Goal: Check status: Check status

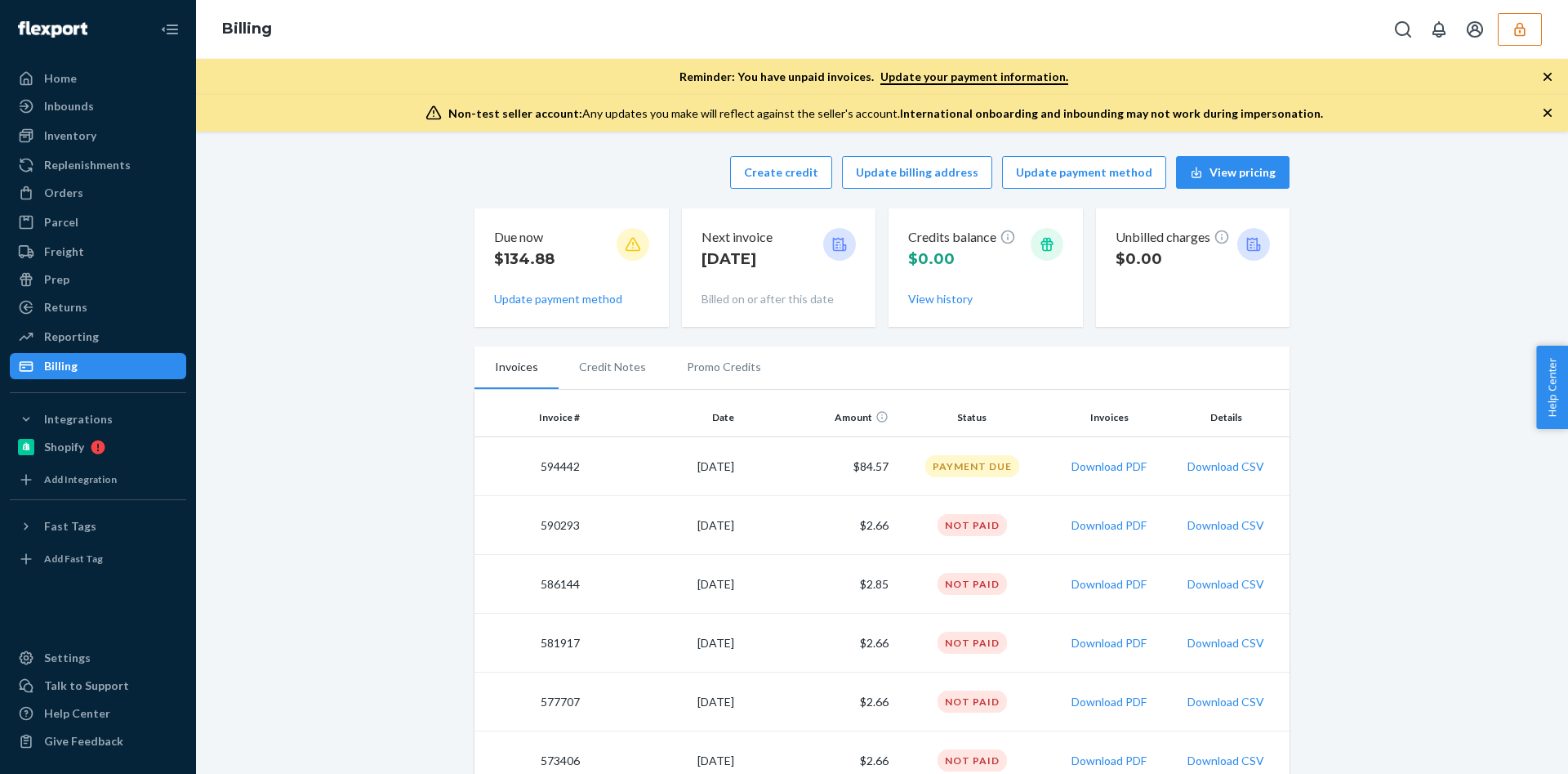
click at [1520, 28] on icon "button" at bounding box center [1519, 29] width 11 height 14
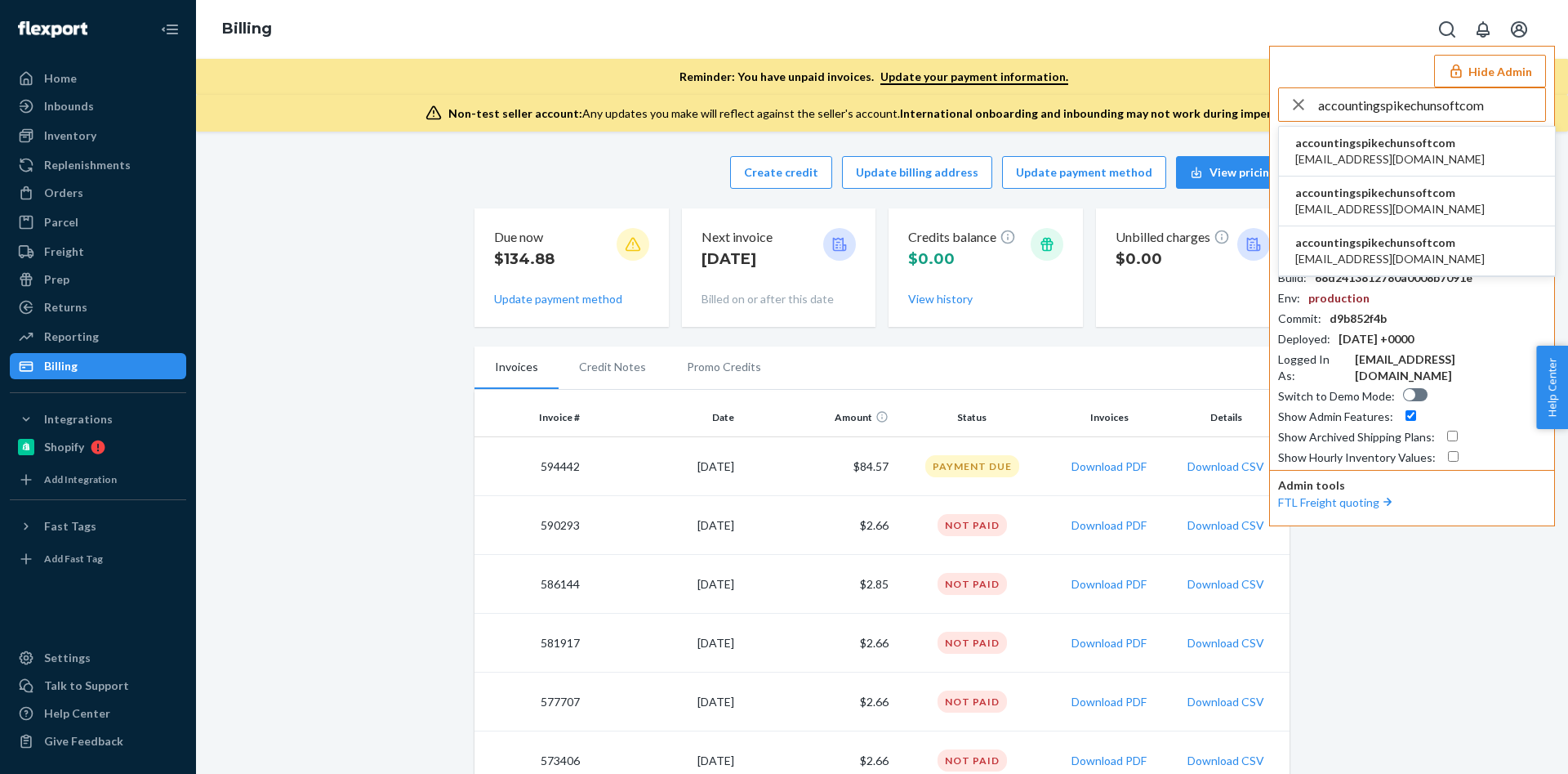
type input "accountingspikechunsoftcom"
click at [1390, 133] on li "accountingspikechunsoftcom accounting@spike-chunsoft.com" at bounding box center [1417, 152] width 276 height 50
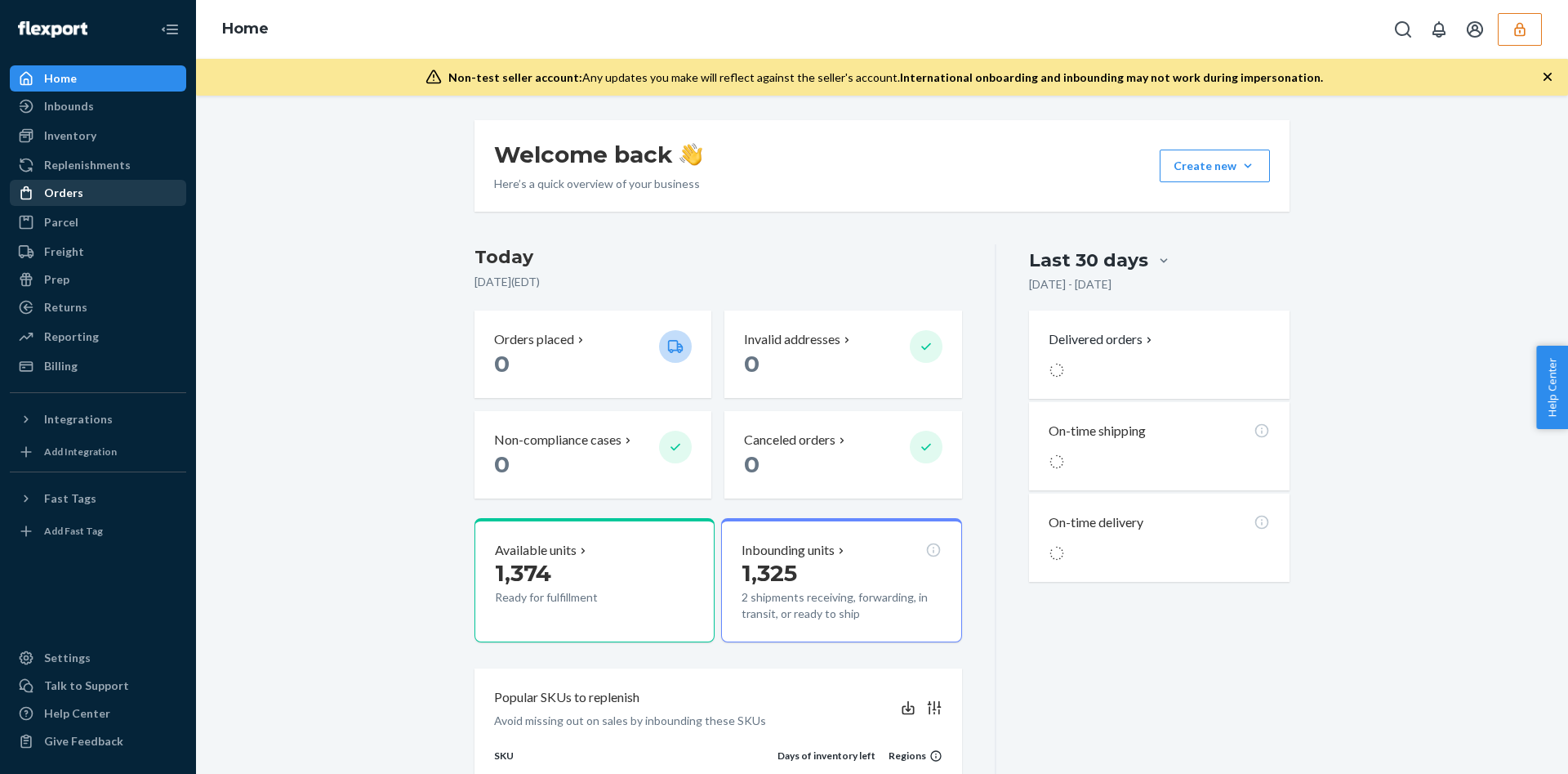
click at [153, 197] on div "Orders" at bounding box center [98, 193] width 174 height 23
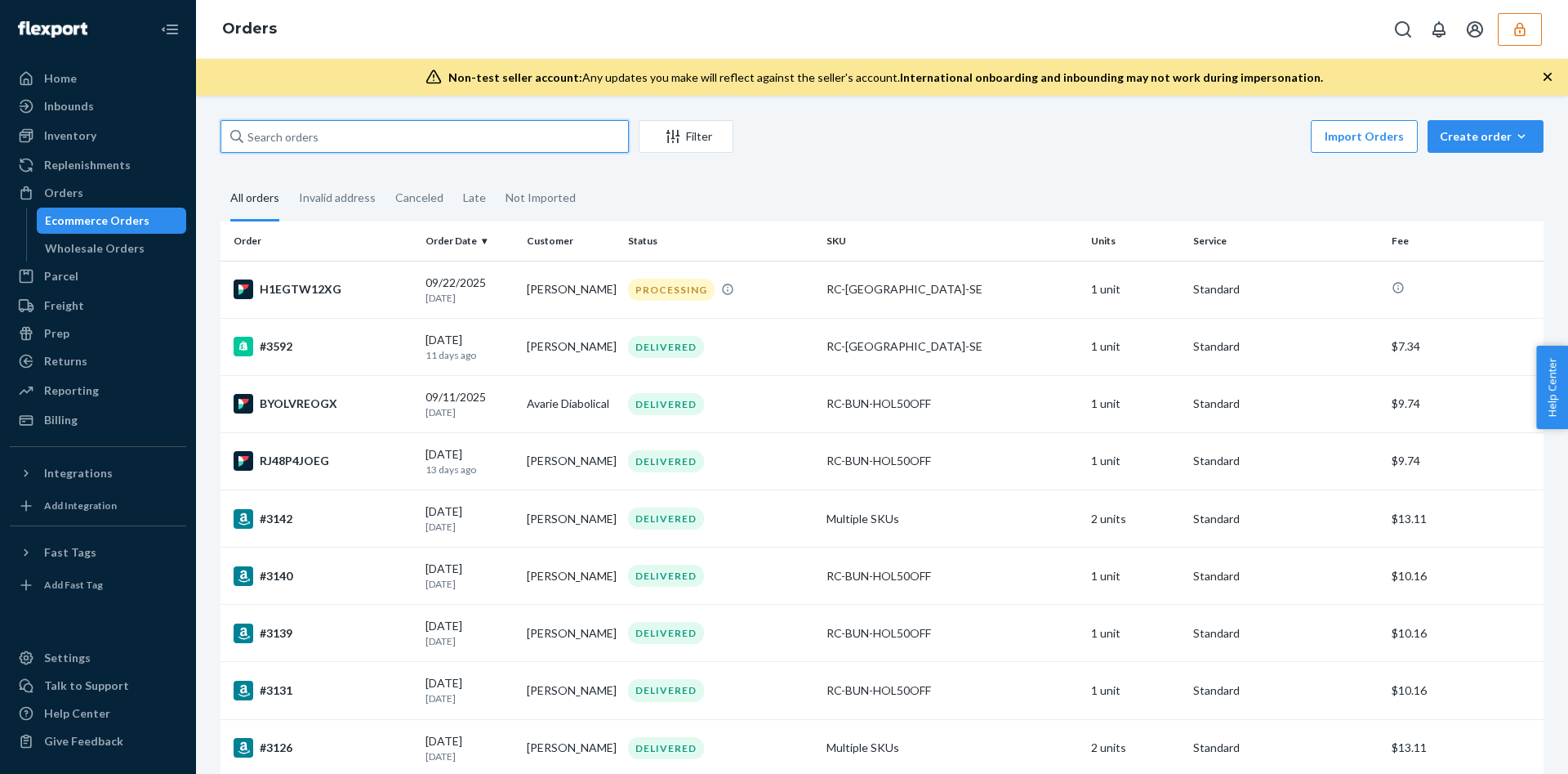
paste input "135642324"
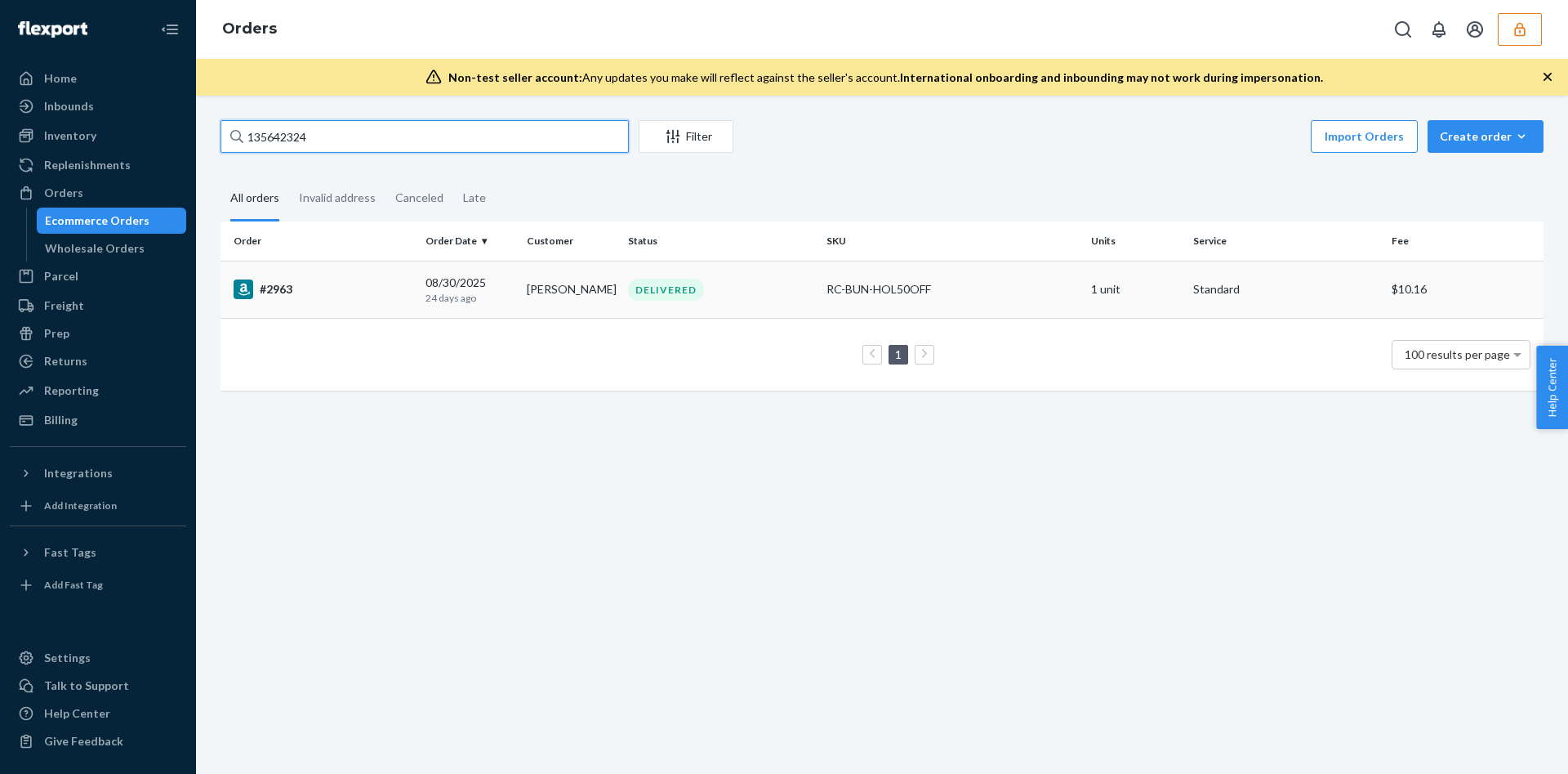
type input "135642324"
click at [440, 286] on div "08/30/2025 24 days ago" at bounding box center [470, 289] width 88 height 30
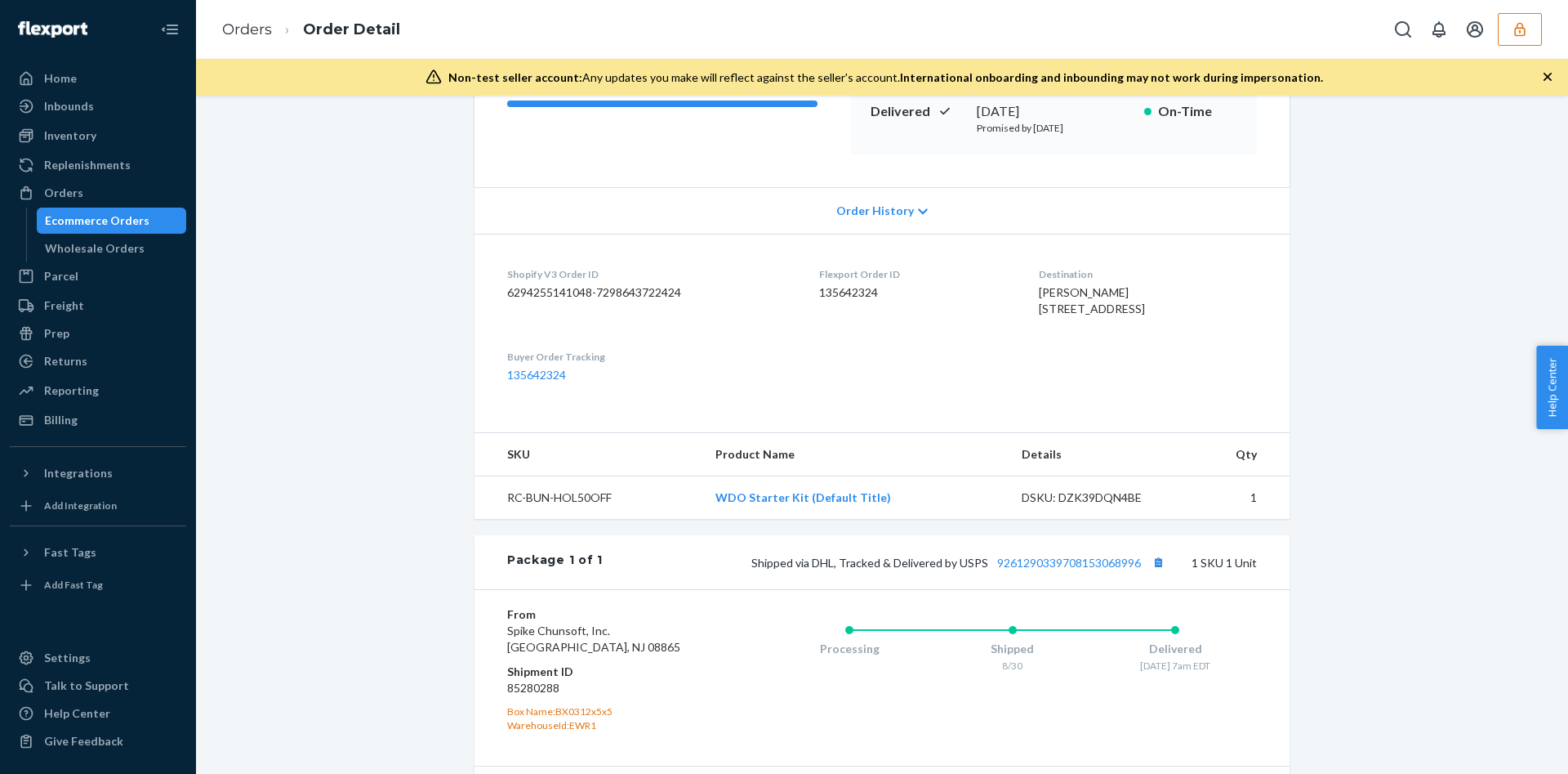
scroll to position [435, 0]
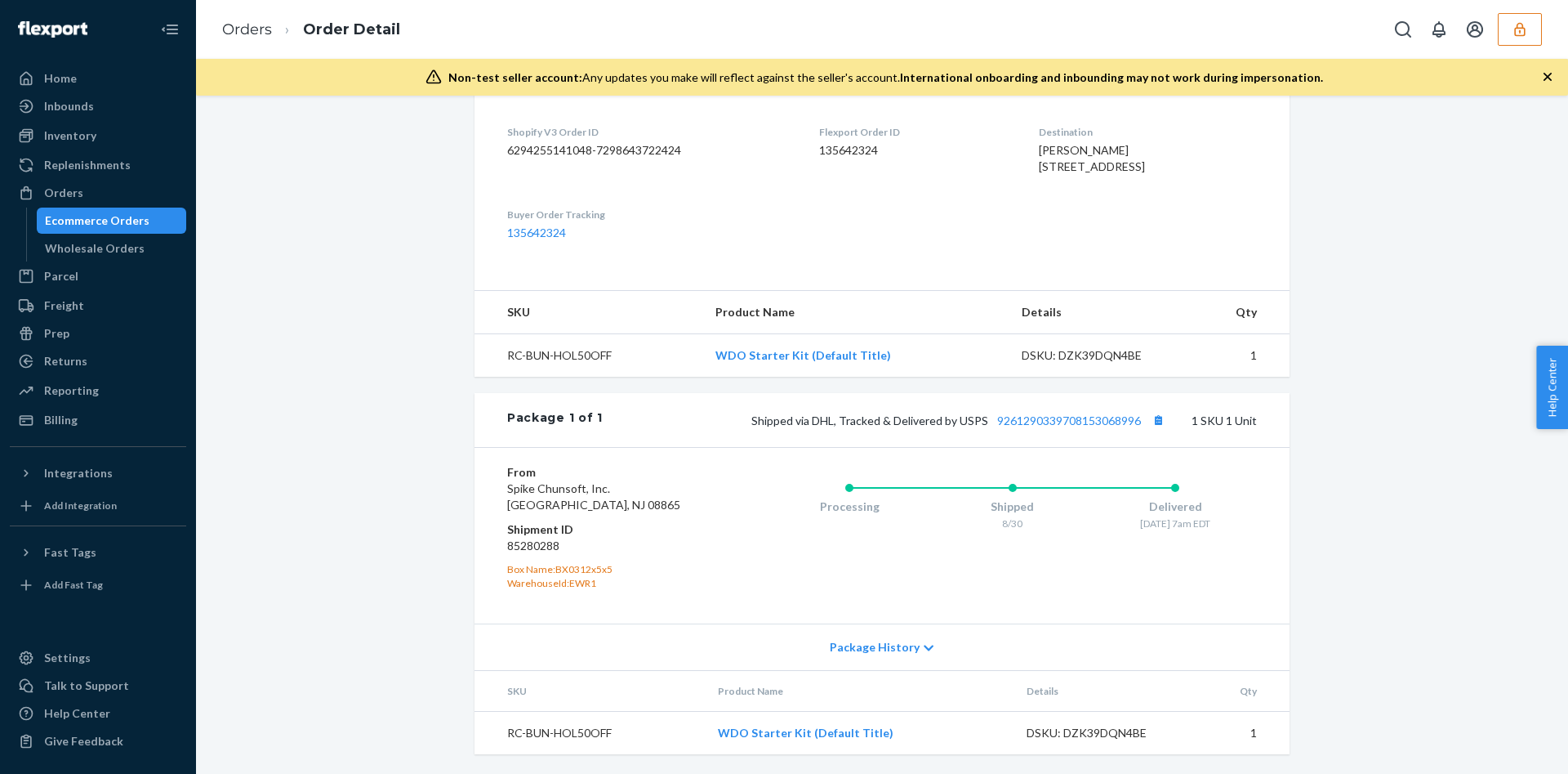
click at [1528, 27] on icon "button" at bounding box center [1520, 29] width 16 height 16
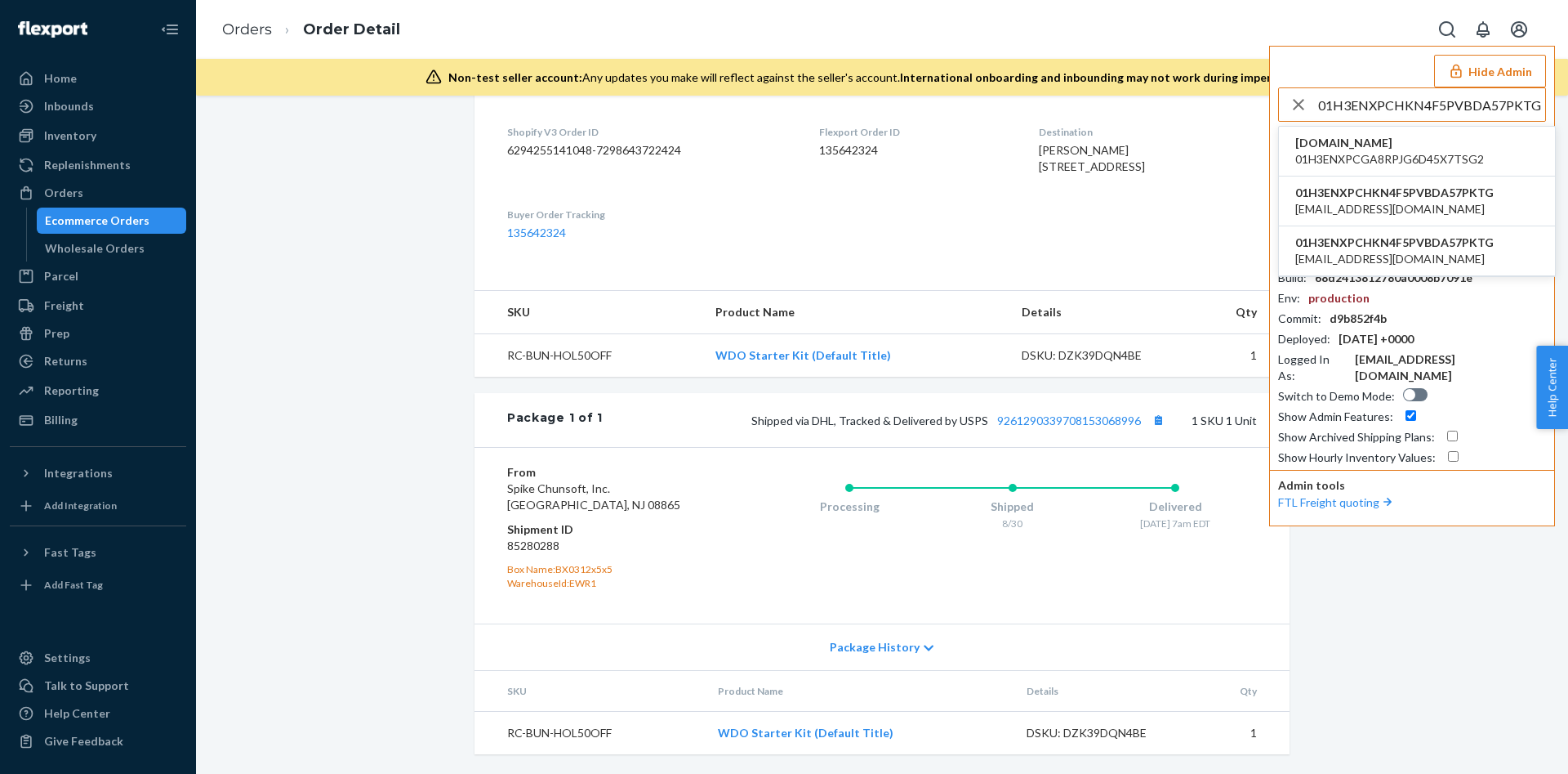
type input "01H3ENXPCHKN4F5PVBDA57PKTG"
click at [1358, 201] on span "nurzviy@outlook.com" at bounding box center [1394, 208] width 198 height 16
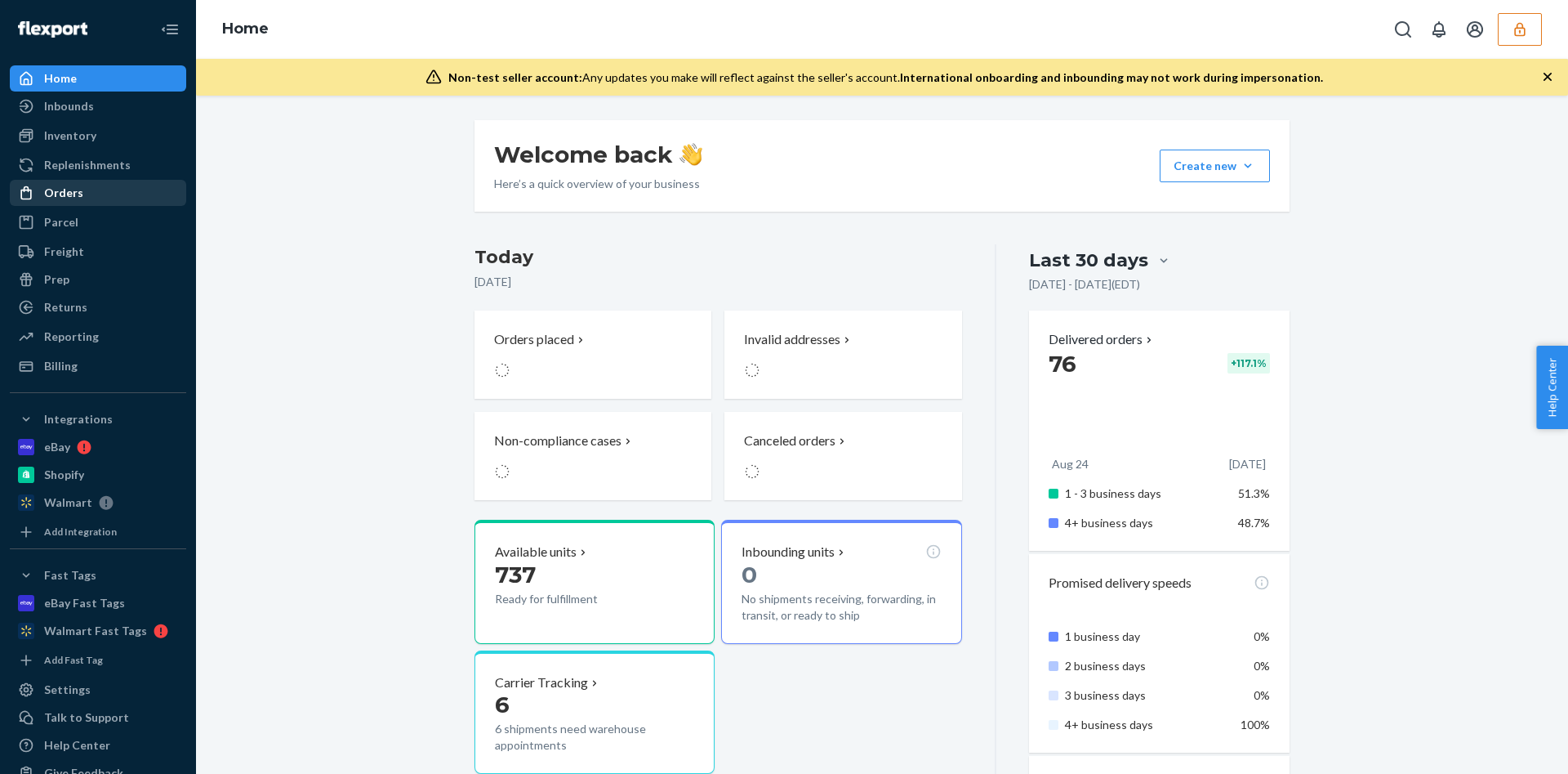
drag, startPoint x: 77, startPoint y: 187, endPoint x: 100, endPoint y: 187, distance: 23.0
click at [77, 187] on div "Orders" at bounding box center [63, 193] width 39 height 16
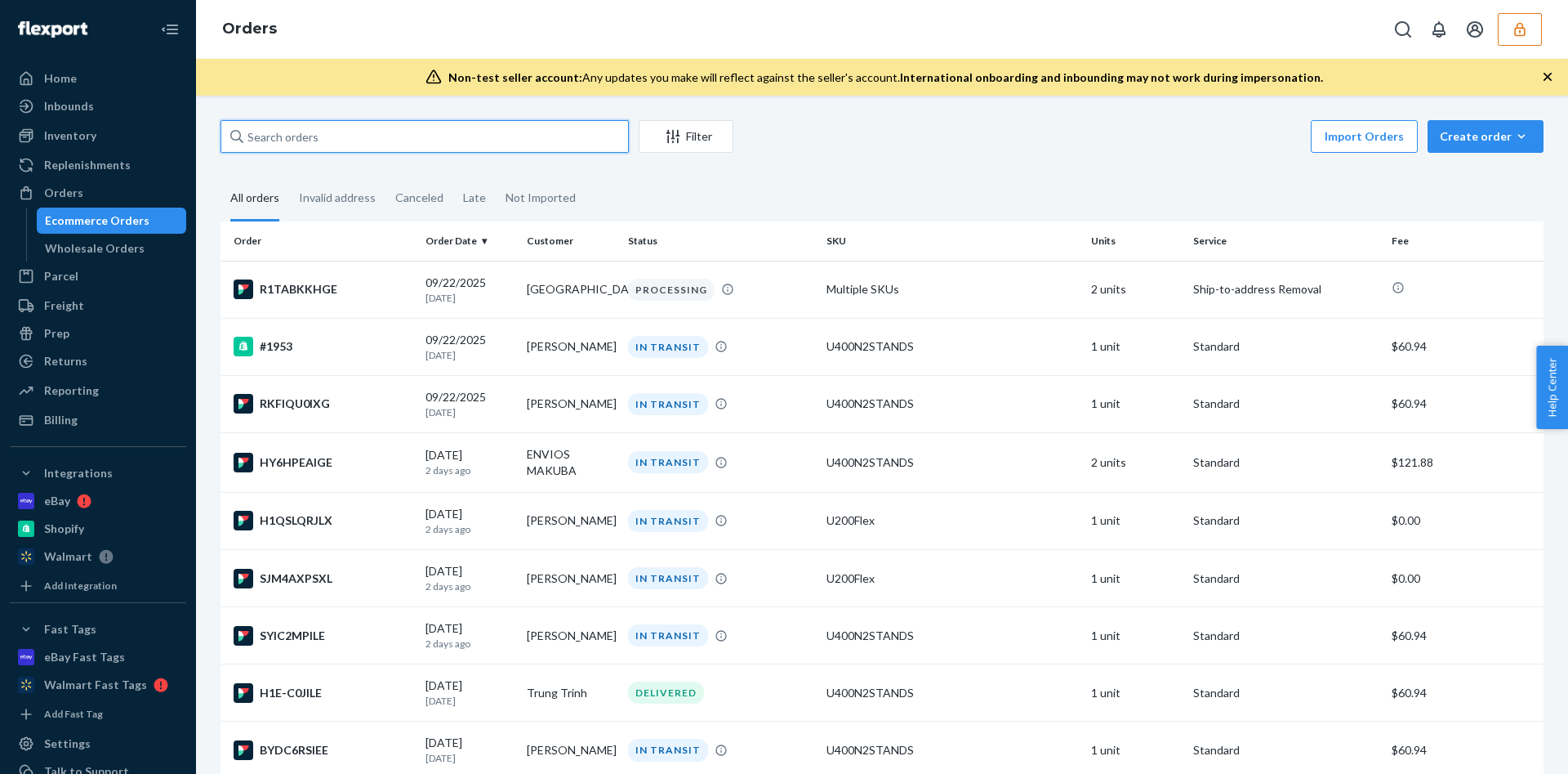
paste input "R1OCWTPQLX"
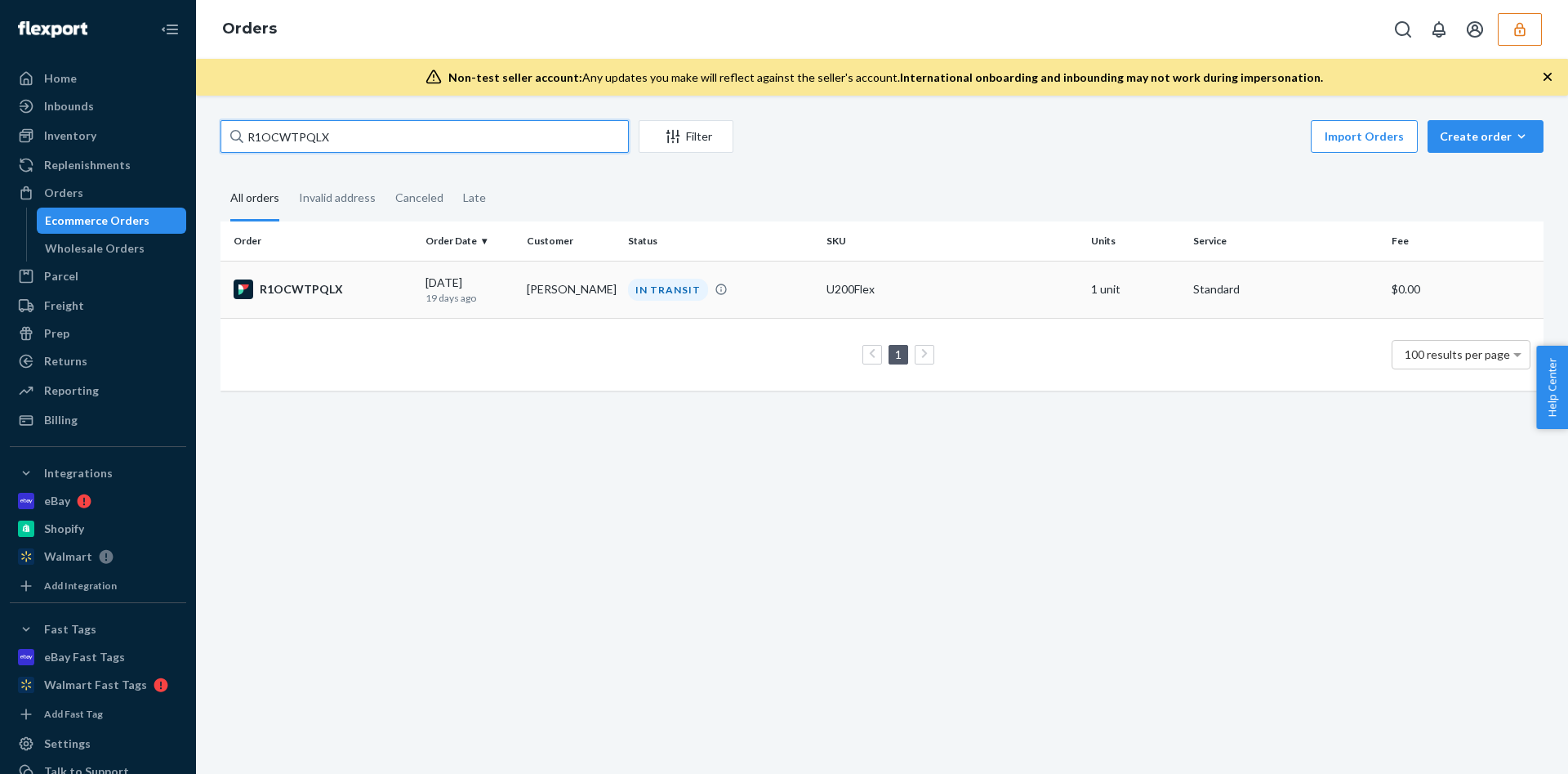
type input "R1OCWTPQLX"
click at [497, 291] on p "19 days ago" at bounding box center [470, 298] width 88 height 14
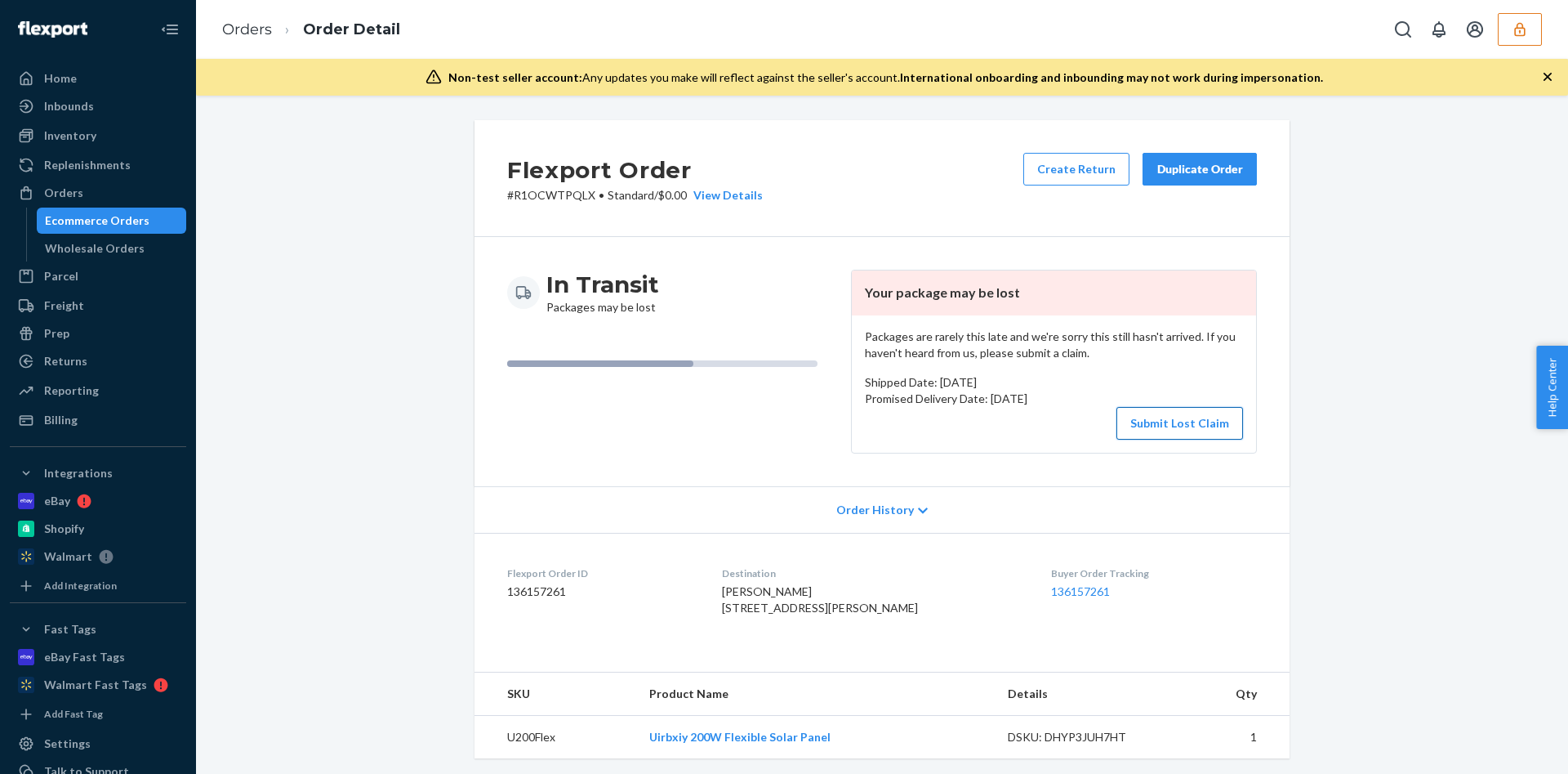
click at [1198, 430] on button "Submit Lost Claim" at bounding box center [1180, 423] width 127 height 33
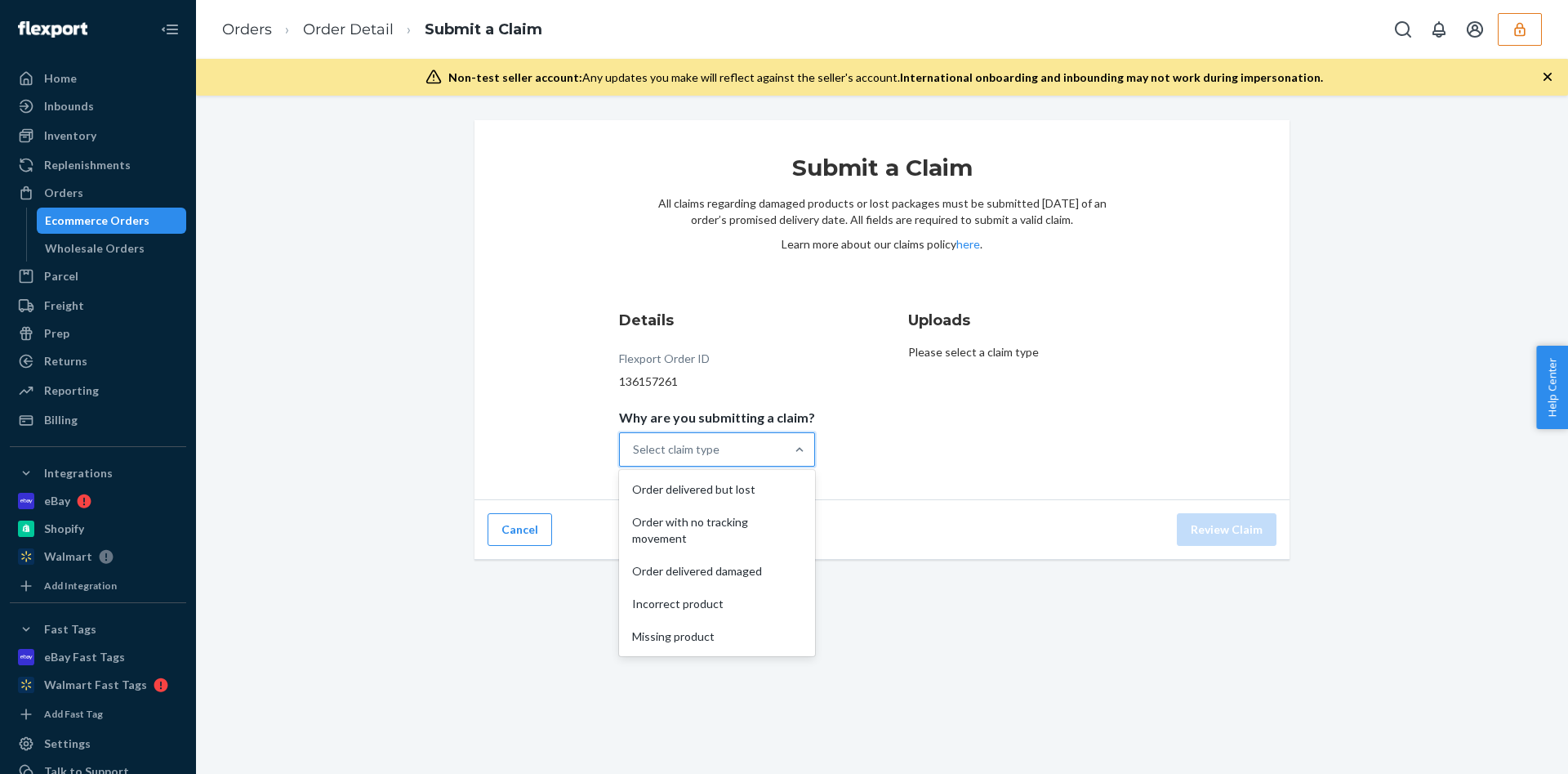
click at [742, 451] on div "Select claim type" at bounding box center [702, 449] width 165 height 33
click at [634, 451] on input "Why are you submitting a claim? option Order delivered but lost focused, 1 of 5…" at bounding box center [634, 449] width 2 height 16
click at [688, 645] on div "Missing product" at bounding box center [717, 636] width 190 height 33
click at [634, 458] on input "Why are you submitting a claim? option Missing product focused, 5 of 5. 5 resul…" at bounding box center [634, 449] width 2 height 16
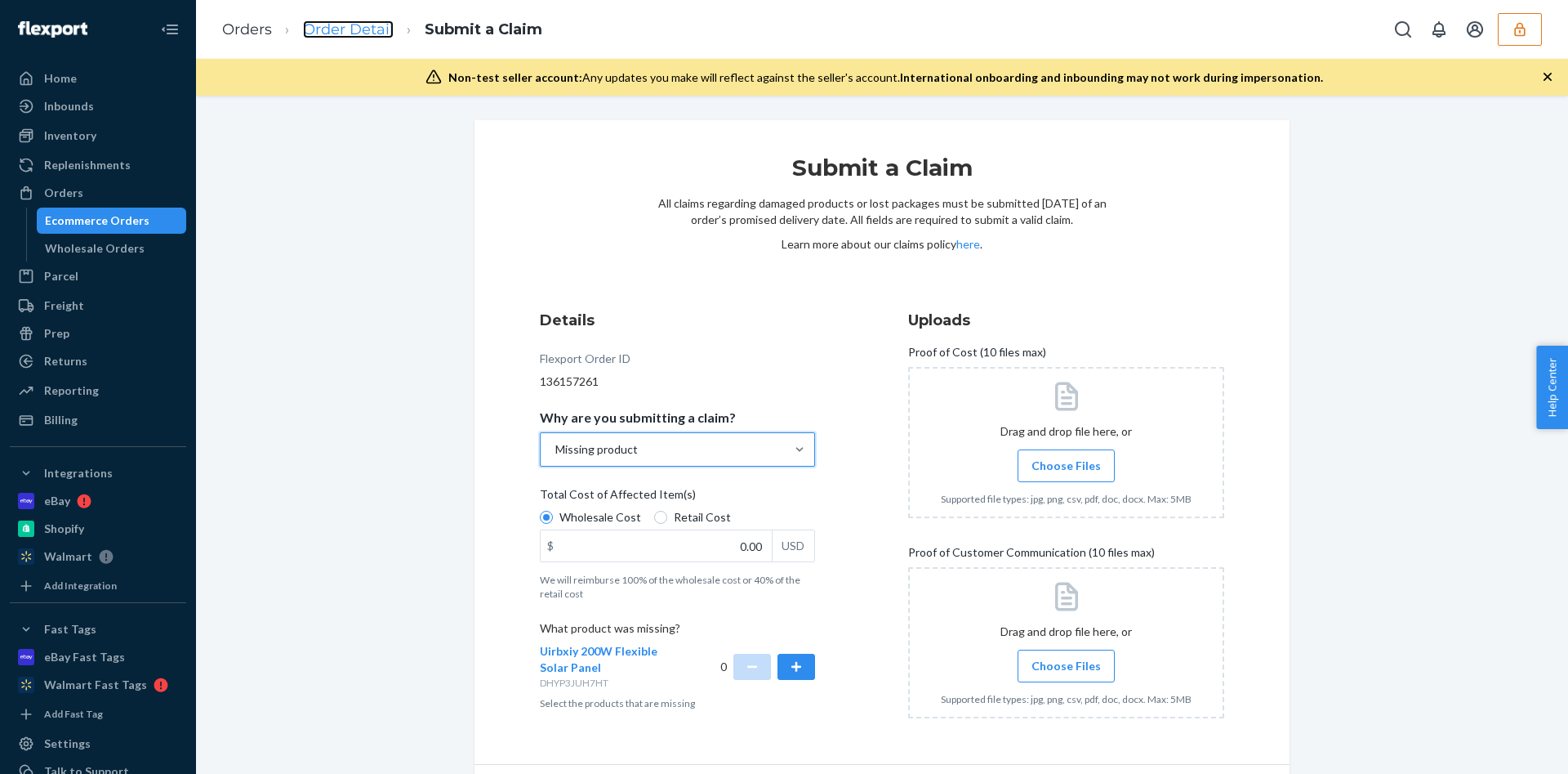
click at [319, 29] on link "Order Detail" at bounding box center [348, 29] width 91 height 18
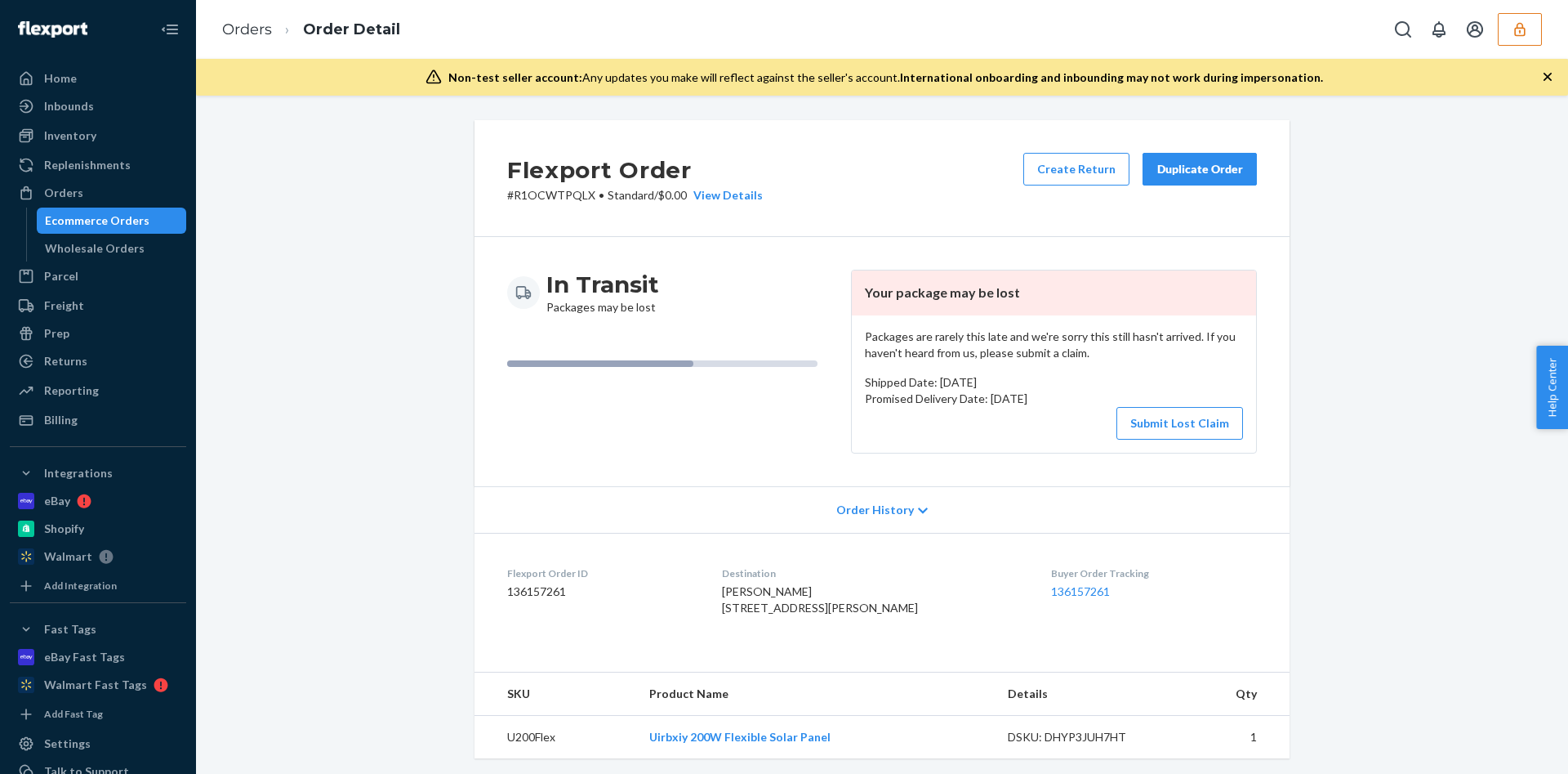
click at [1530, 24] on button "button" at bounding box center [1520, 29] width 44 height 33
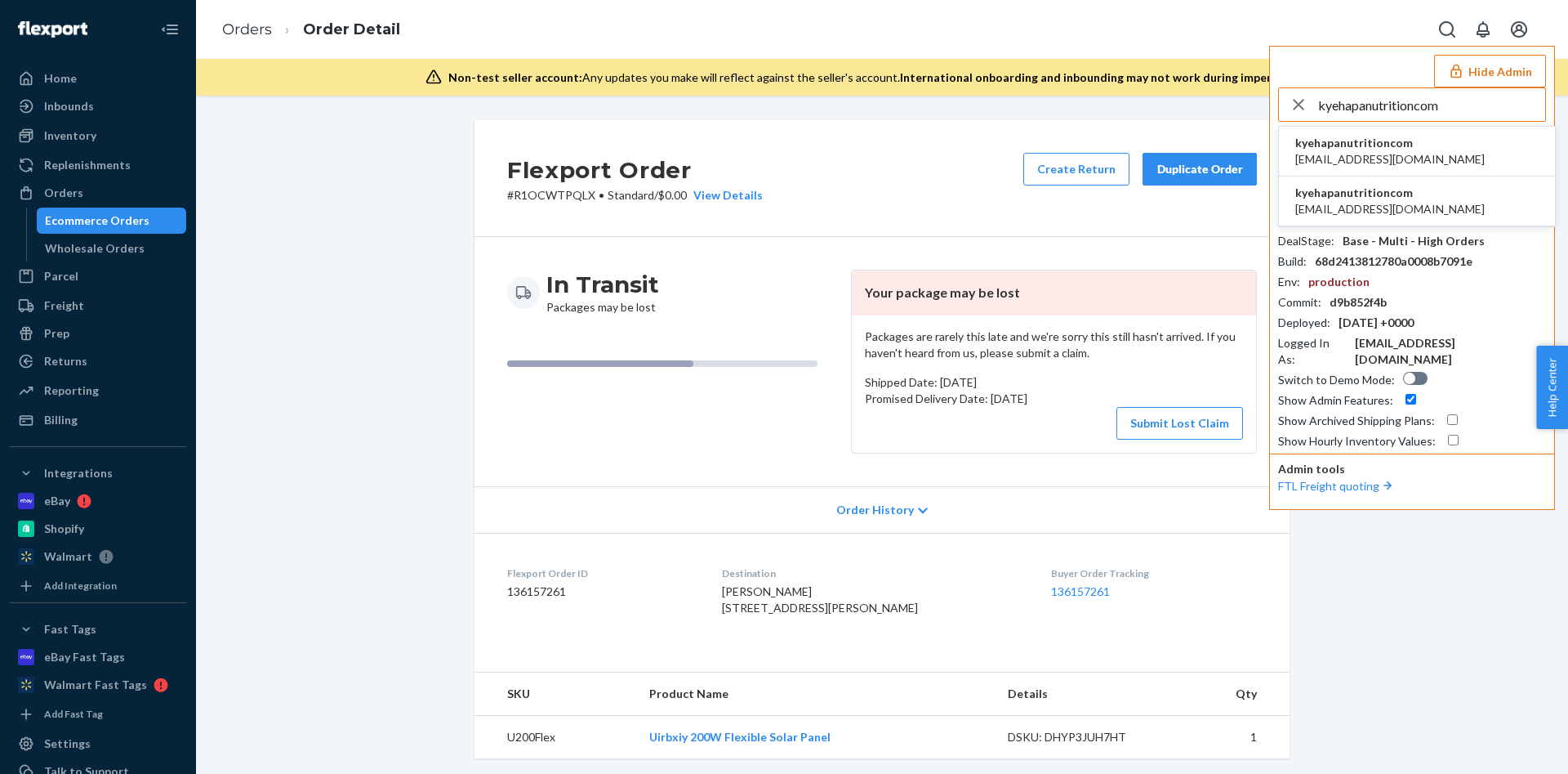
type input "kyehapanutritioncom"
drag, startPoint x: 1369, startPoint y: 152, endPoint x: 1405, endPoint y: 131, distance: 41.7
click at [1405, 131] on li "kyehapanutritioncom jordan@hapanutrition.com" at bounding box center [1417, 152] width 276 height 50
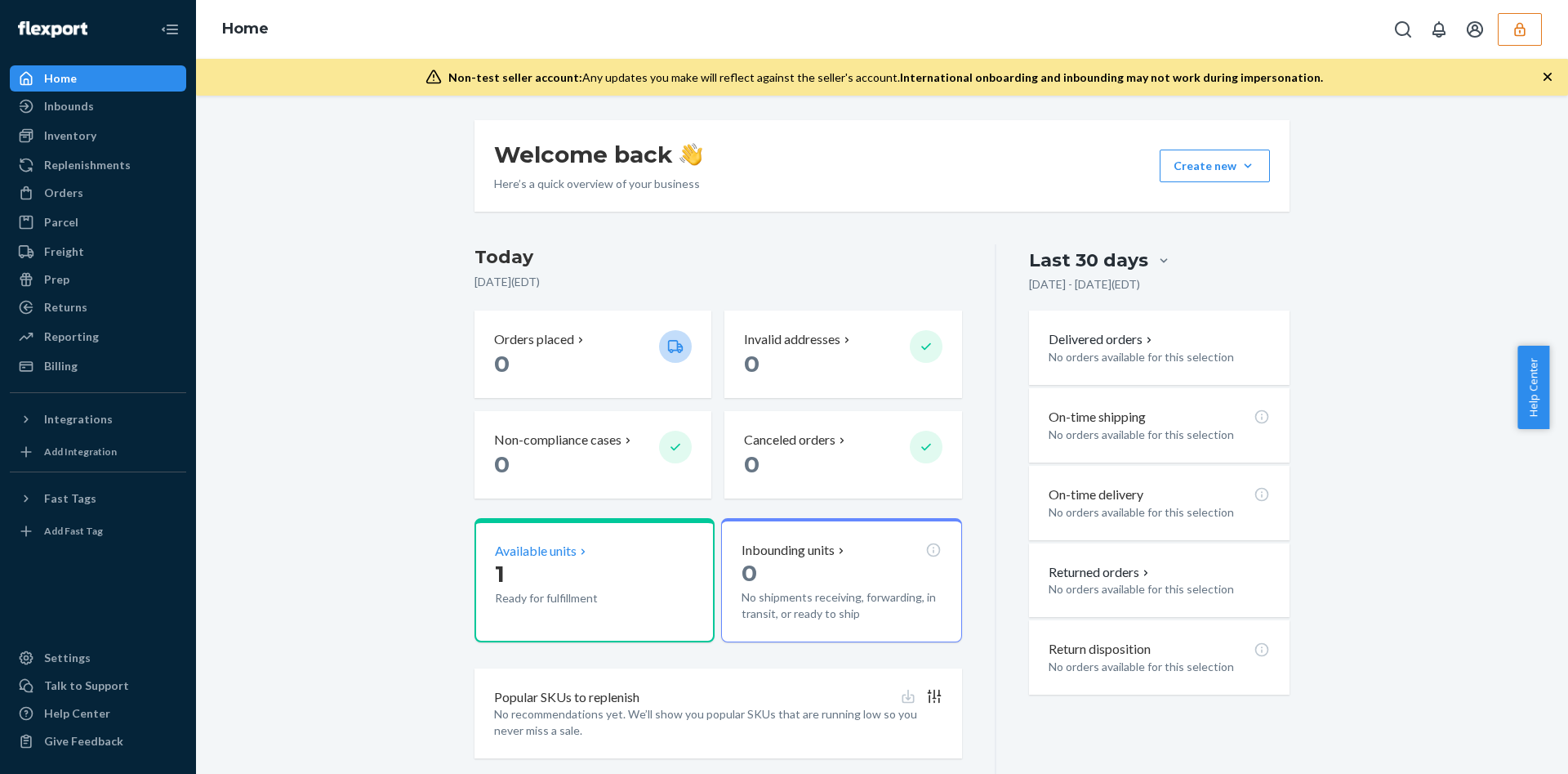
click at [526, 559] on p "1" at bounding box center [571, 573] width 152 height 29
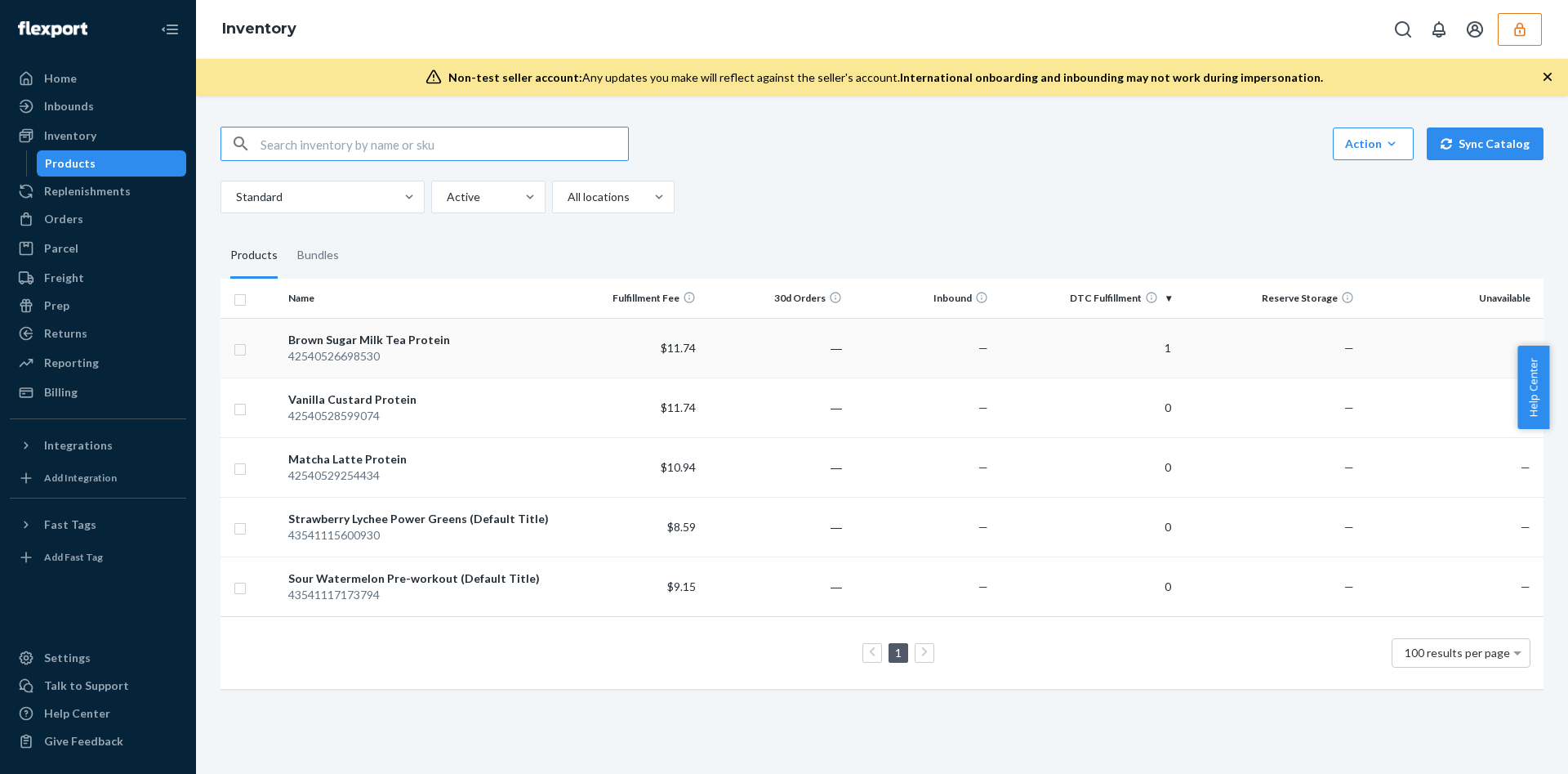
click at [999, 360] on td "1" at bounding box center [1086, 348] width 183 height 60
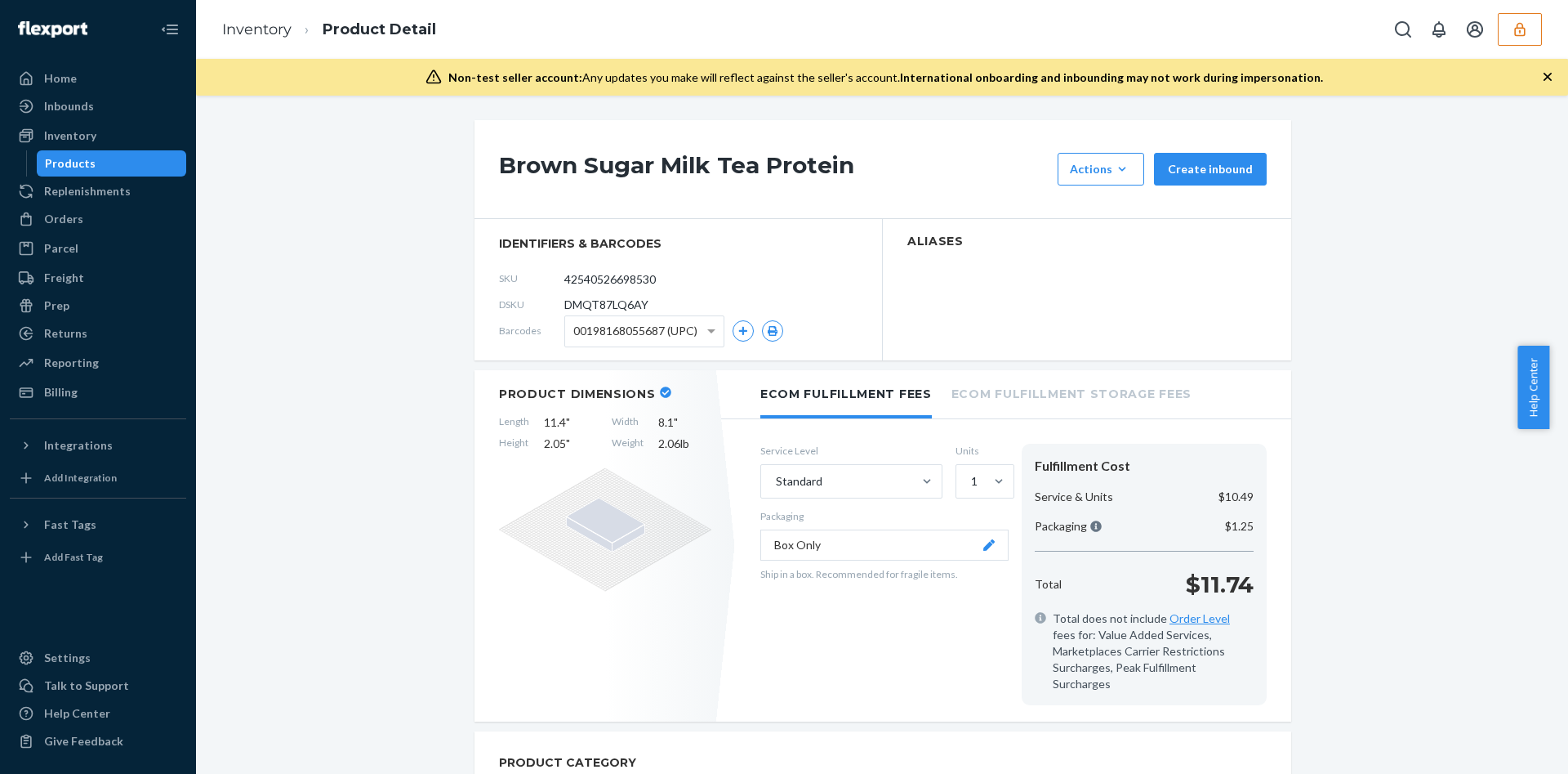
click at [622, 299] on span "DMQT87LQ6AY" at bounding box center [606, 304] width 84 height 16
copy span "DMQT87LQ6AY"
click at [74, 225] on div "Orders" at bounding box center [63, 218] width 39 height 16
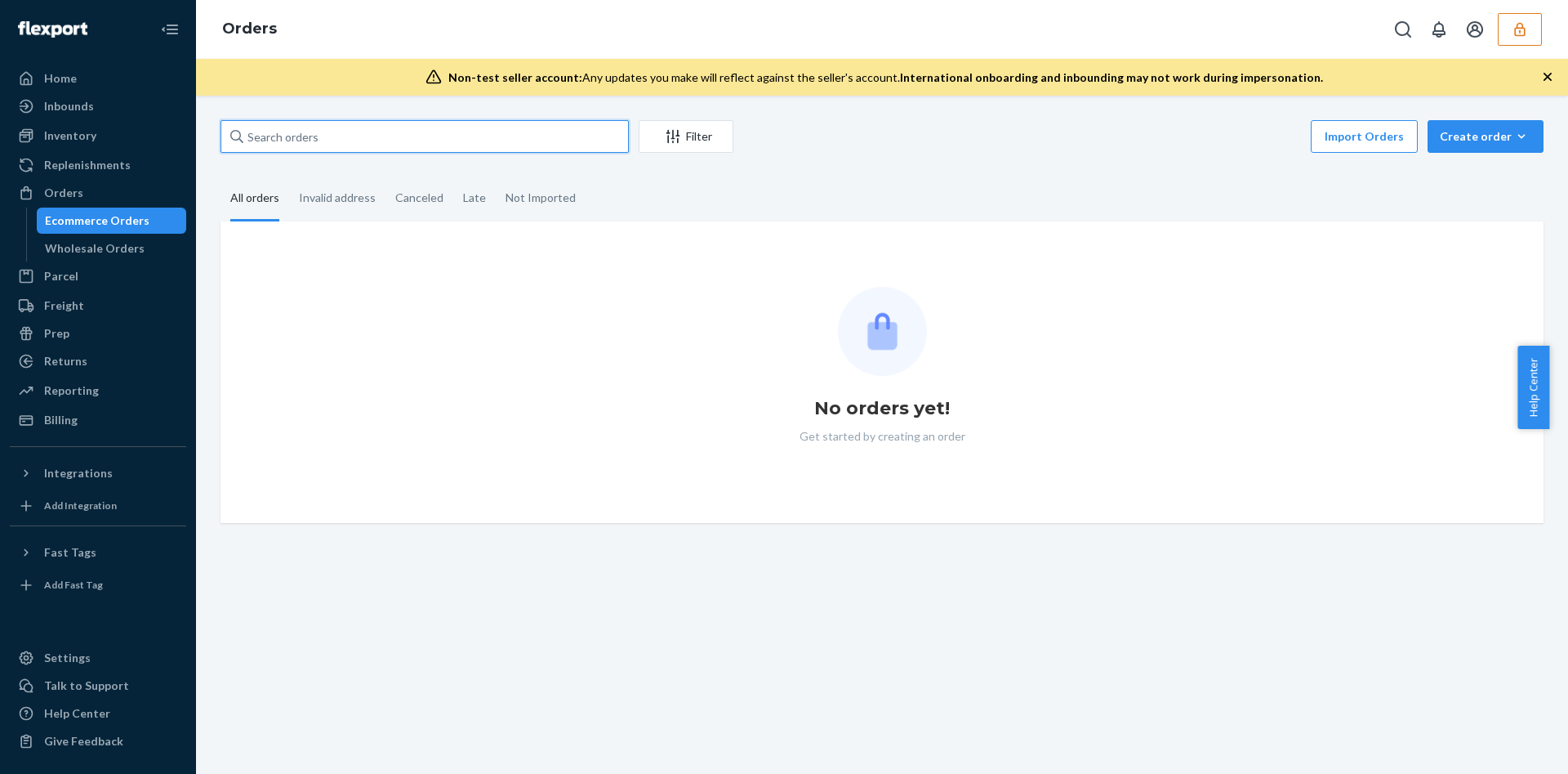
click at [330, 141] on input "text" at bounding box center [424, 136] width 408 height 33
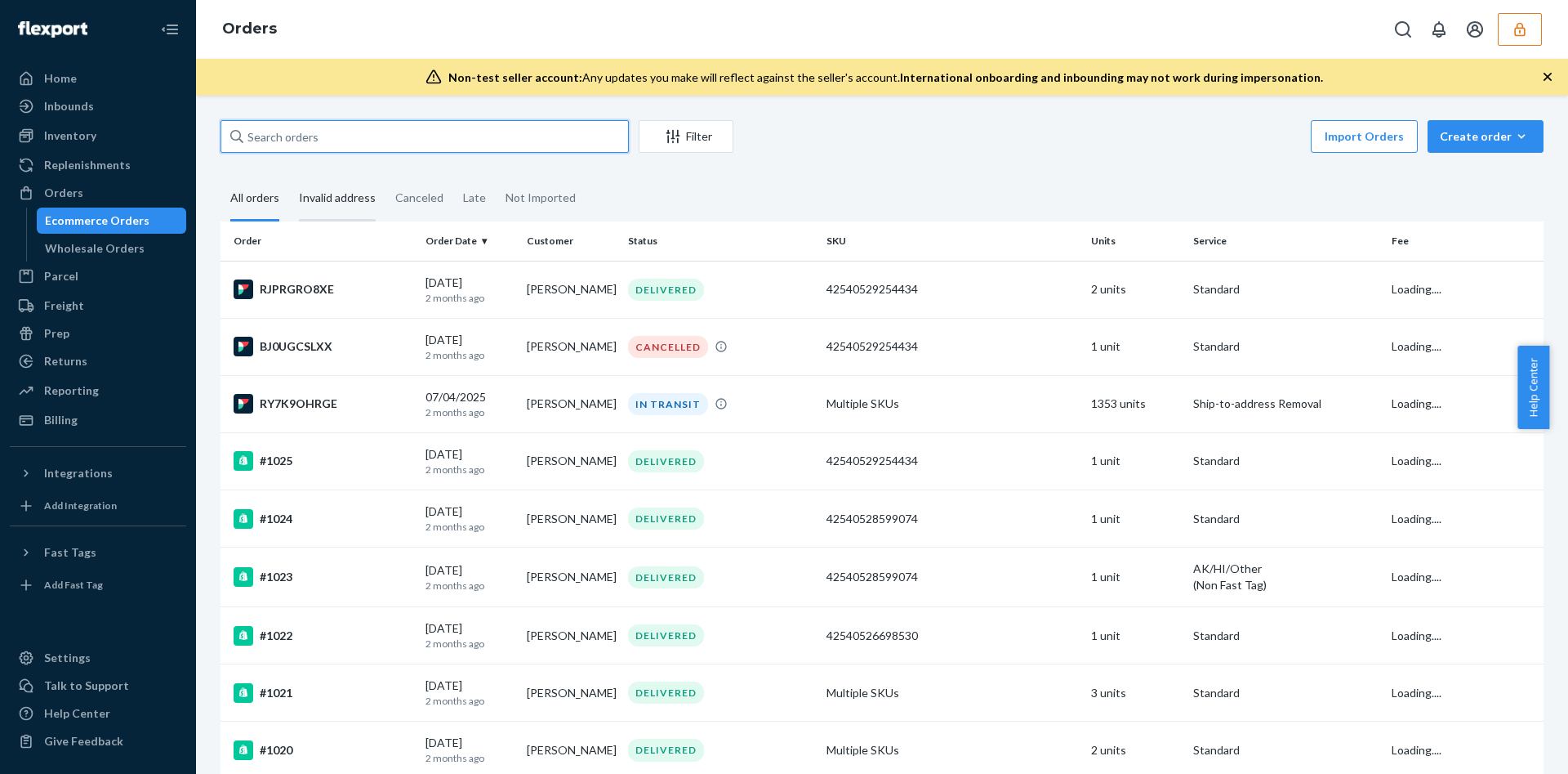
paste input "DMQT87LQ6AY"
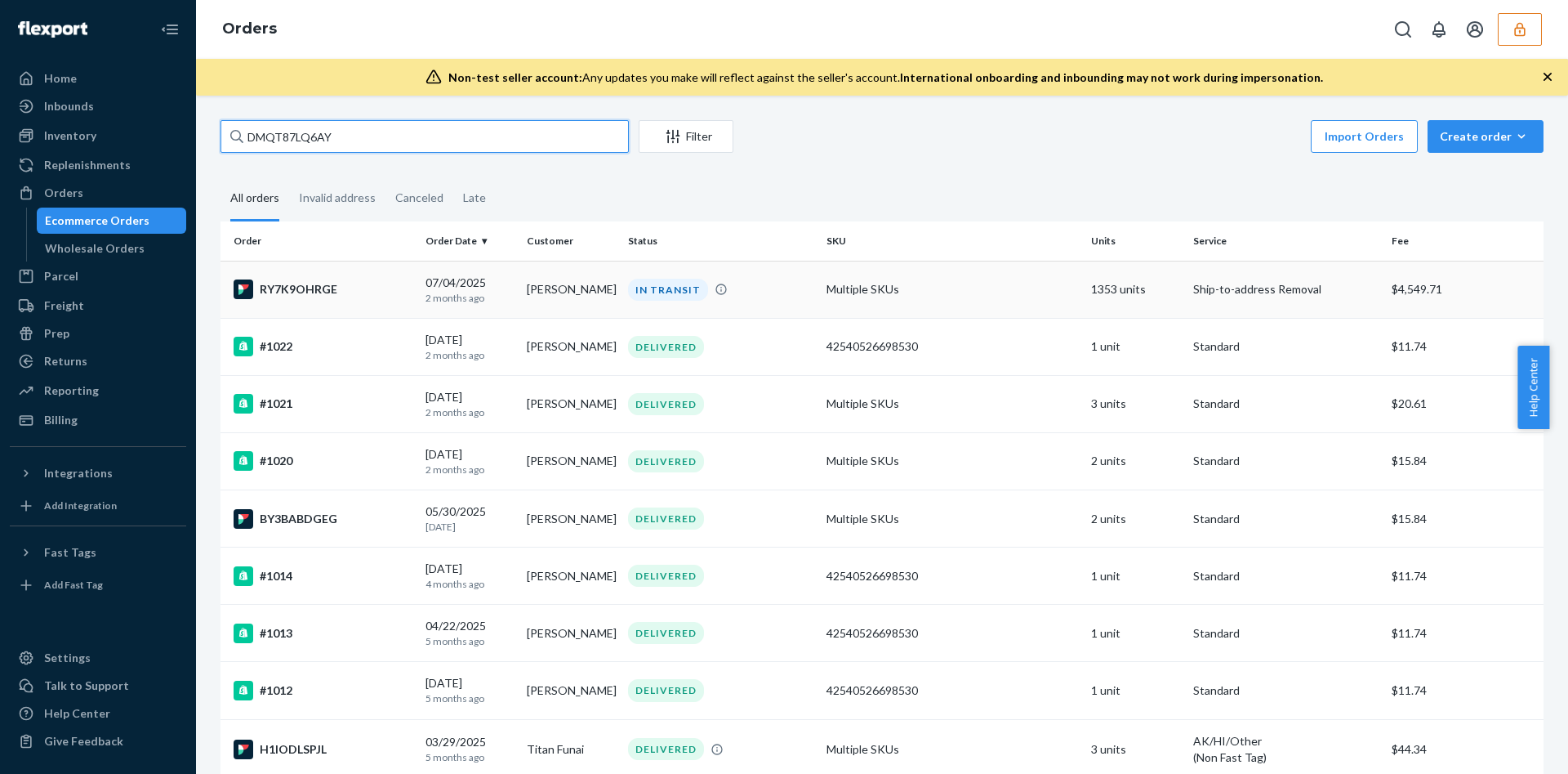
type input "DMQT87LQ6AY"
click at [1087, 297] on td "1353 units" at bounding box center [1136, 288] width 102 height 57
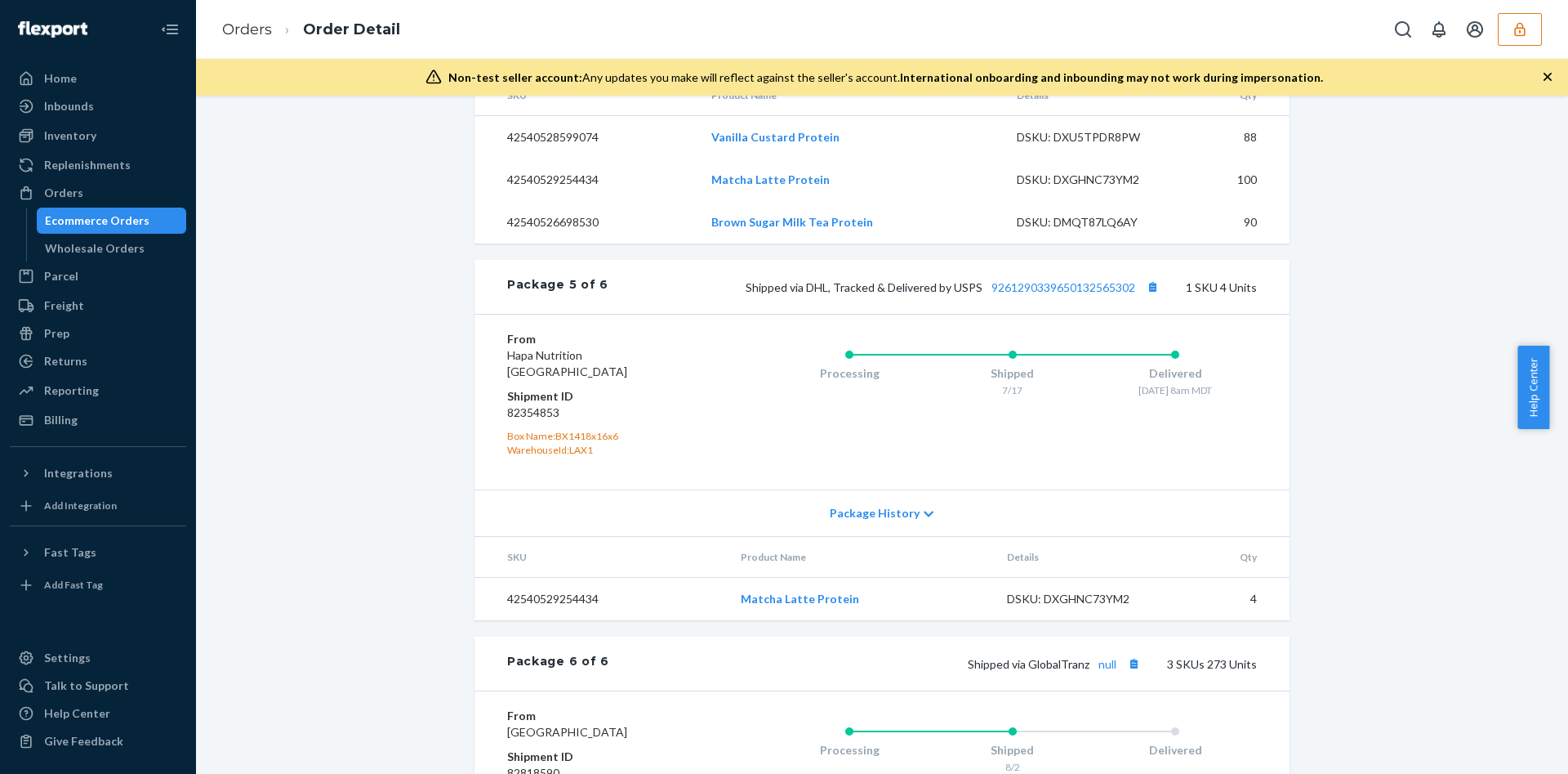
scroll to position [2488, 0]
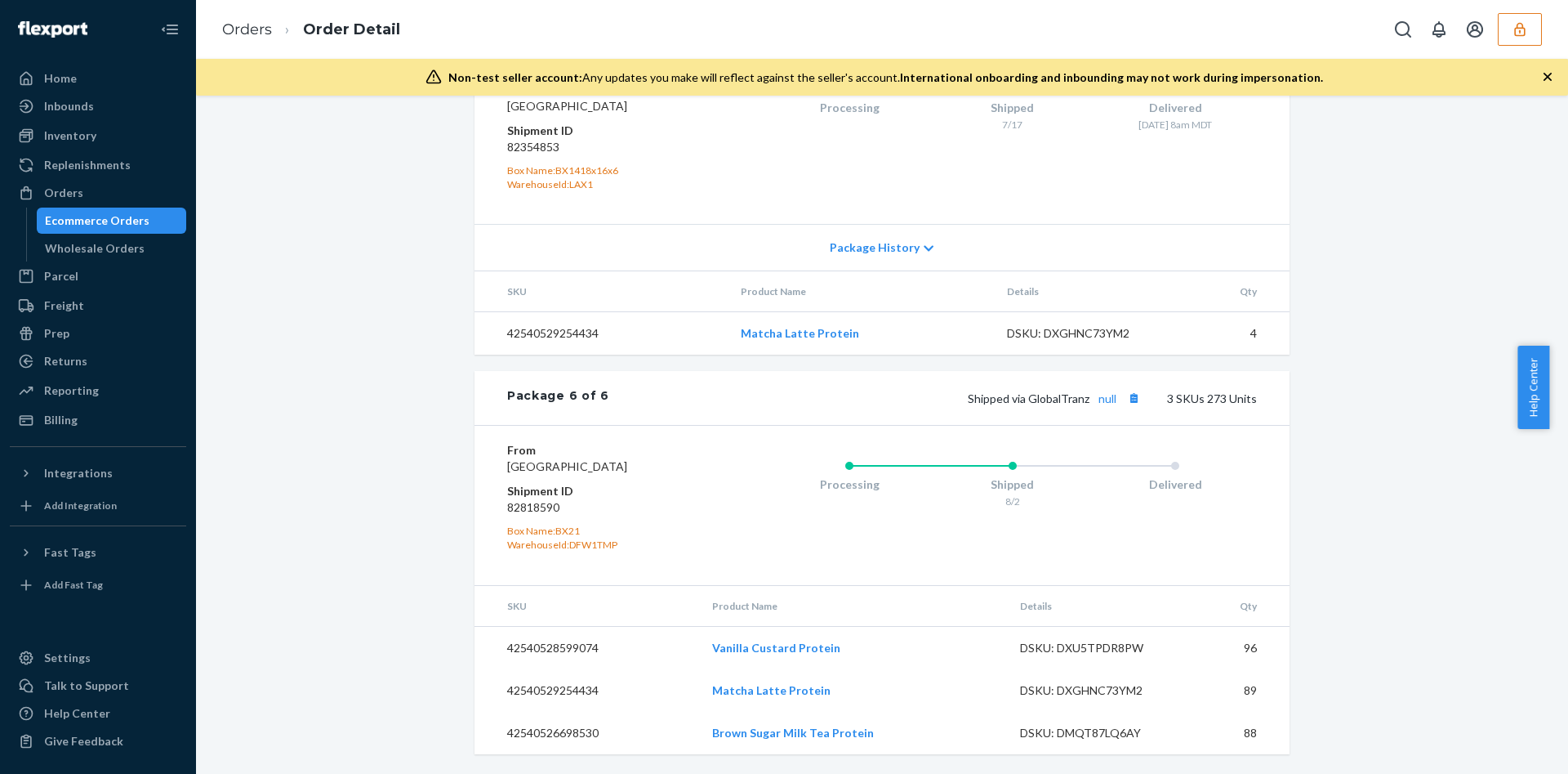
click at [535, 509] on dd "82818590" at bounding box center [605, 507] width 196 height 16
copy dd "82818590"
click at [64, 409] on div "Billing" at bounding box center [98, 419] width 174 height 23
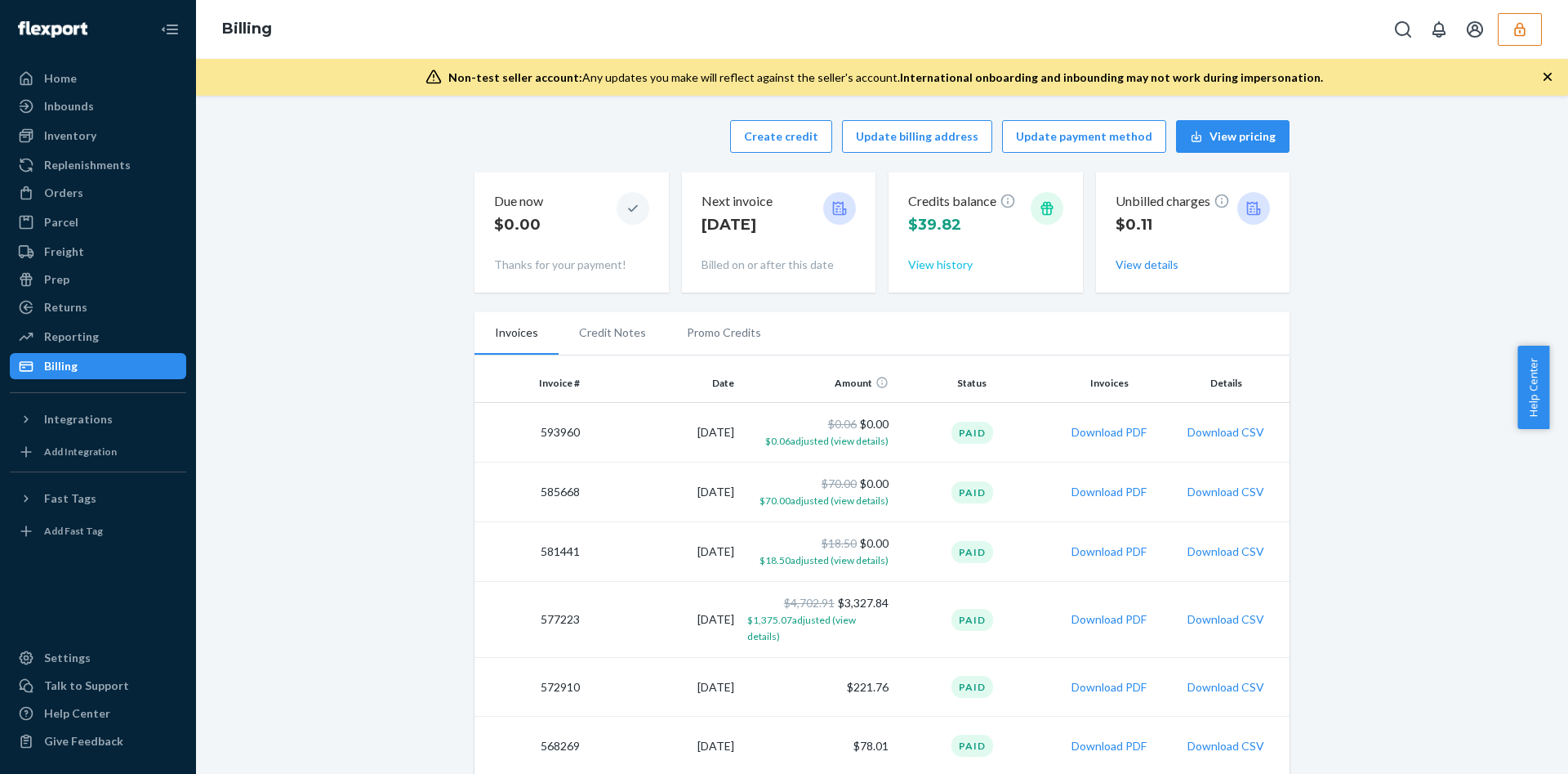
click at [935, 268] on button "View history" at bounding box center [941, 264] width 65 height 16
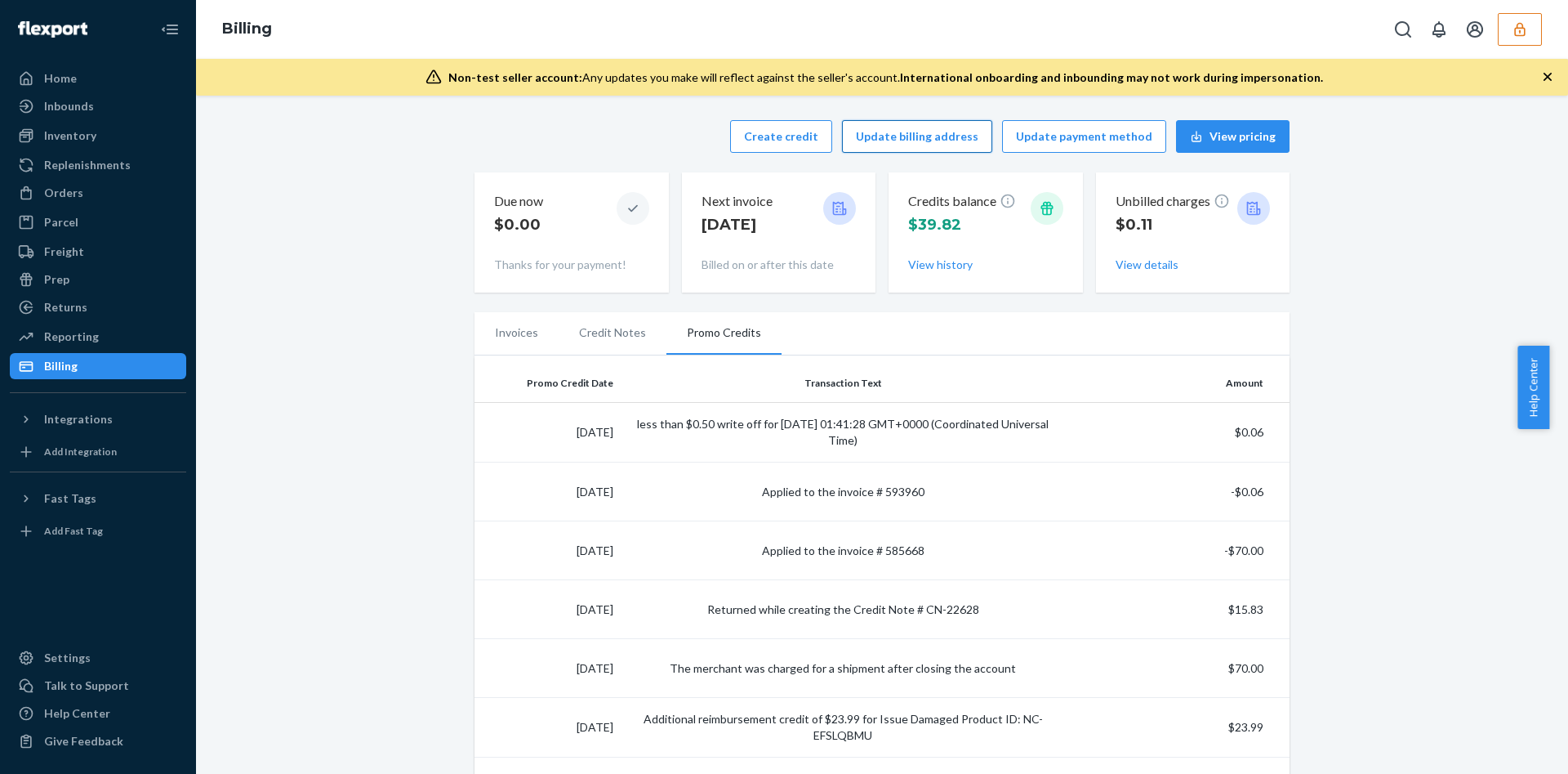
click at [947, 141] on button "Update billing address" at bounding box center [917, 136] width 151 height 33
click at [101, 415] on div "Integrations" at bounding box center [78, 419] width 69 height 16
click at [54, 84] on div "Home" at bounding box center [60, 78] width 33 height 16
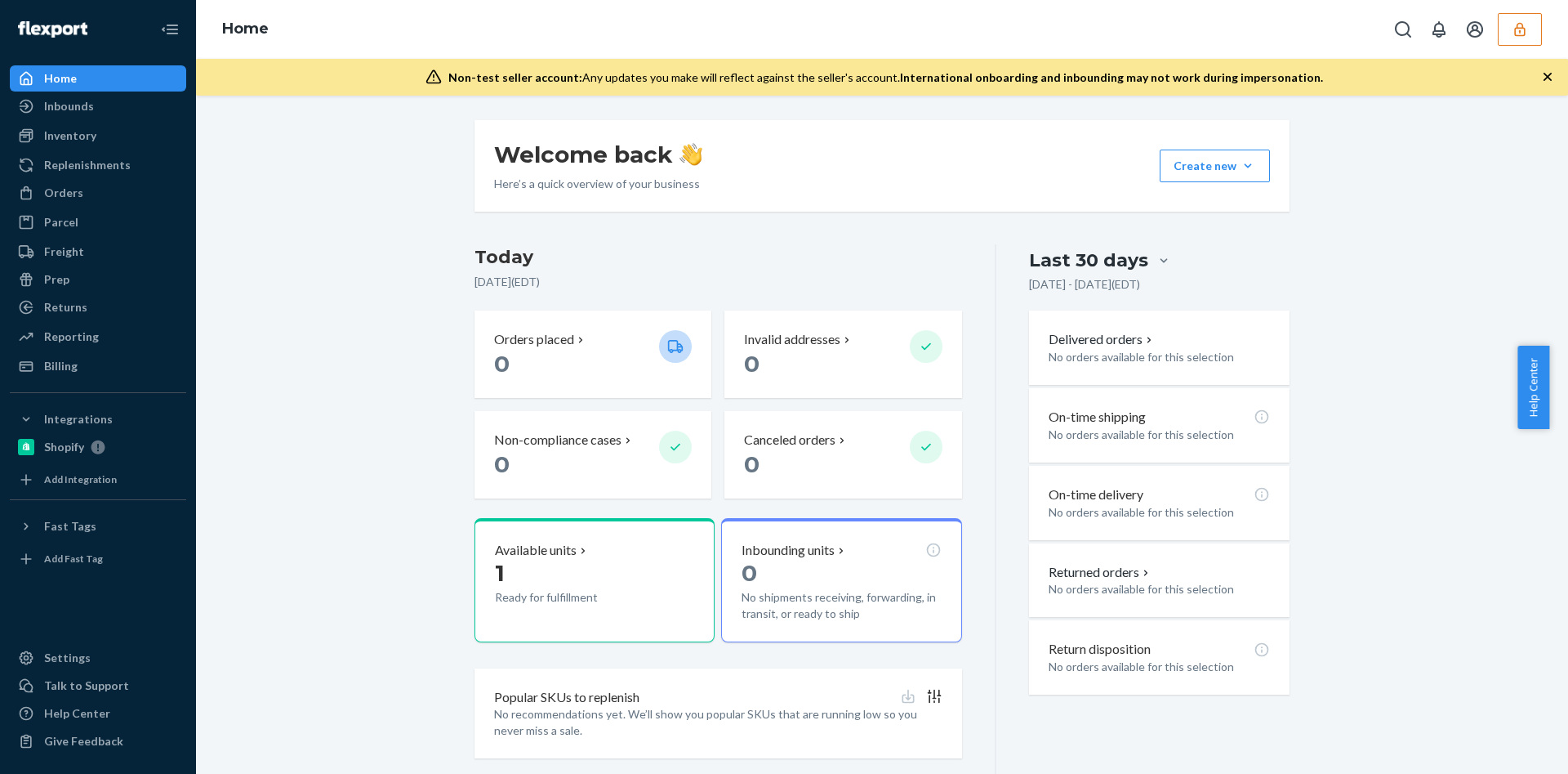
click at [1525, 30] on icon "button" at bounding box center [1519, 29] width 11 height 14
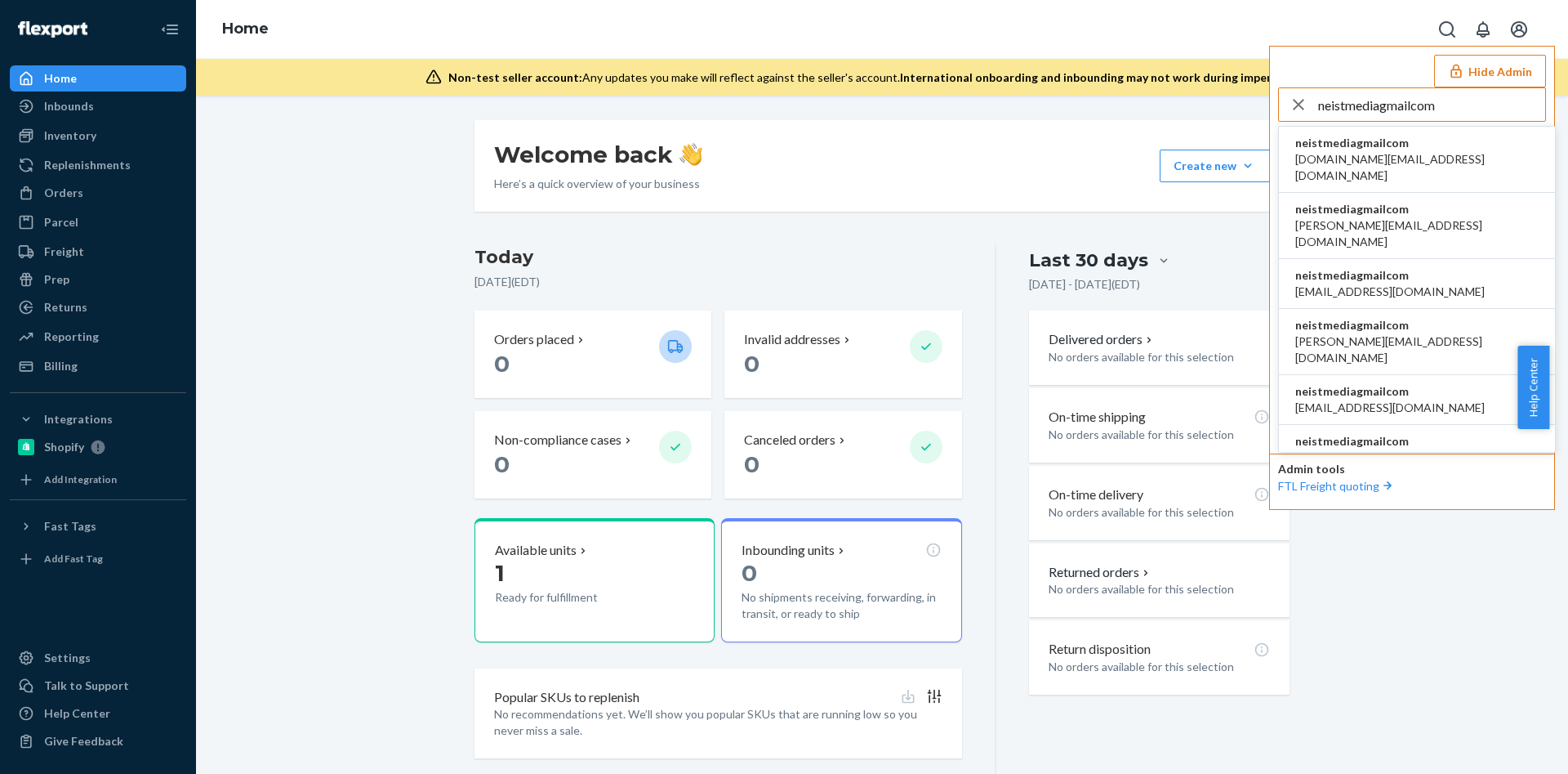
type input "neistmediagmailcom"
click at [1424, 149] on span "neistmediagmailcom" at bounding box center [1417, 143] width 243 height 16
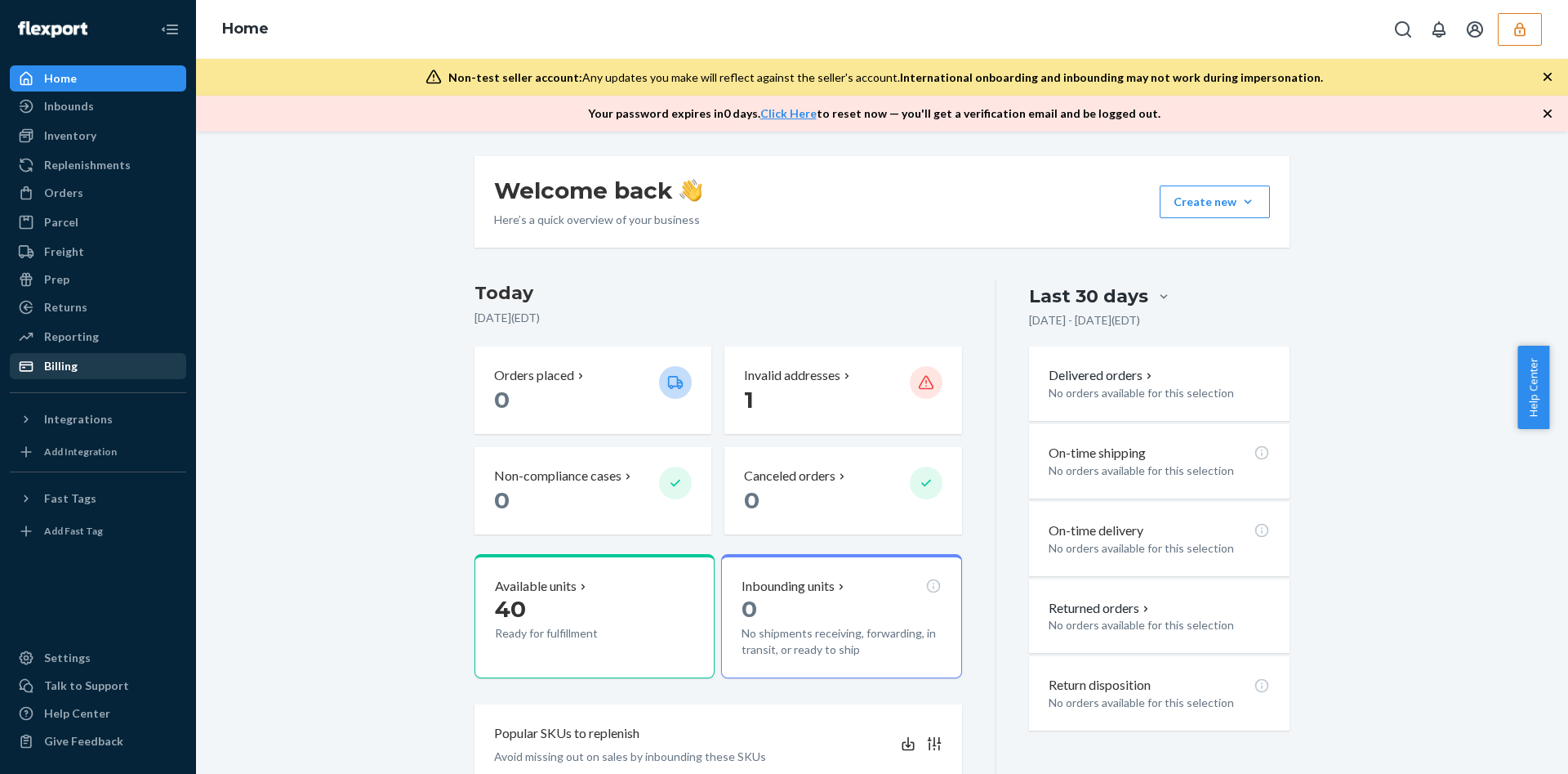
click at [106, 361] on div "Billing" at bounding box center [98, 365] width 174 height 23
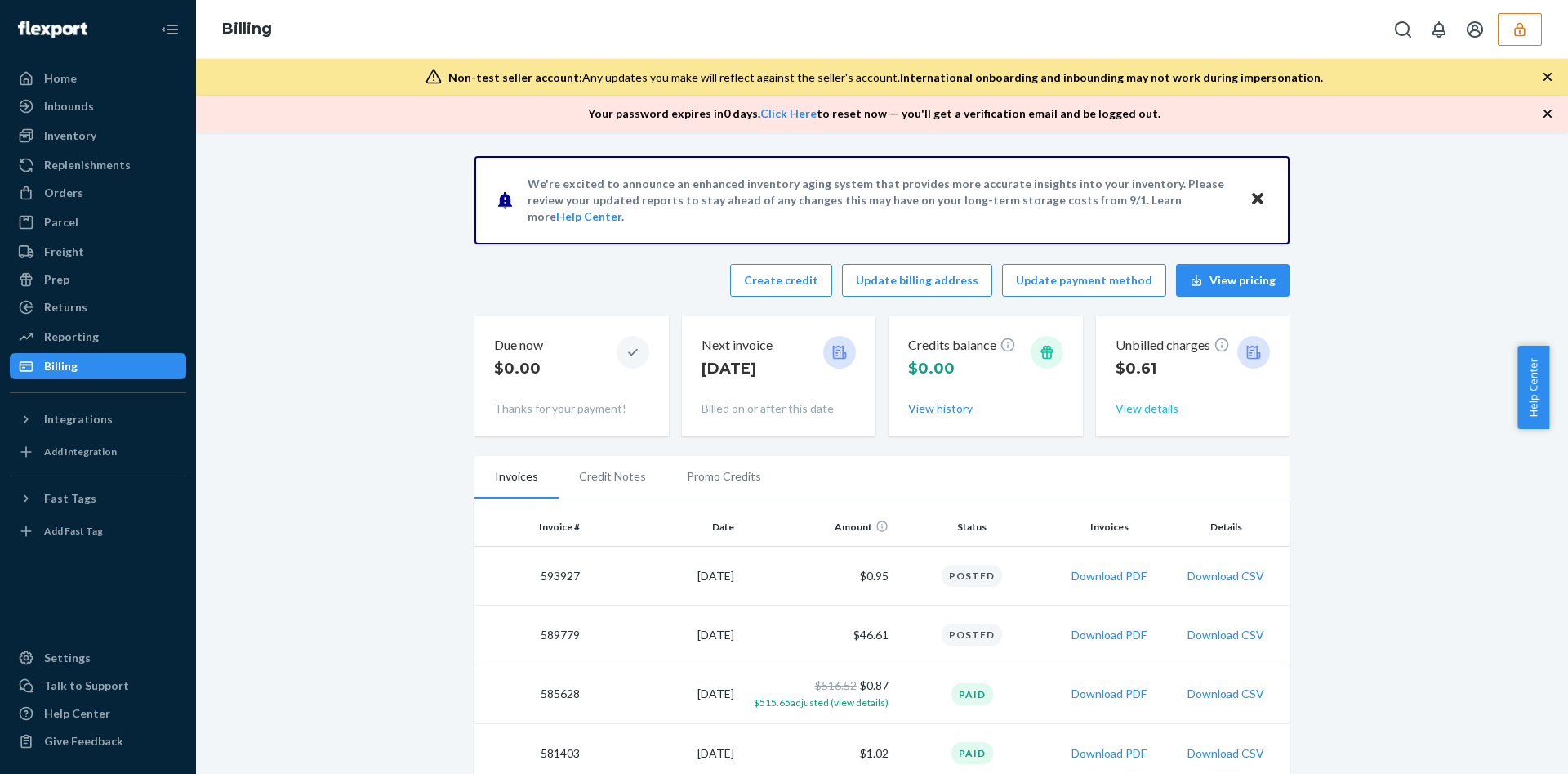
click at [1131, 411] on button "View details" at bounding box center [1147, 408] width 63 height 16
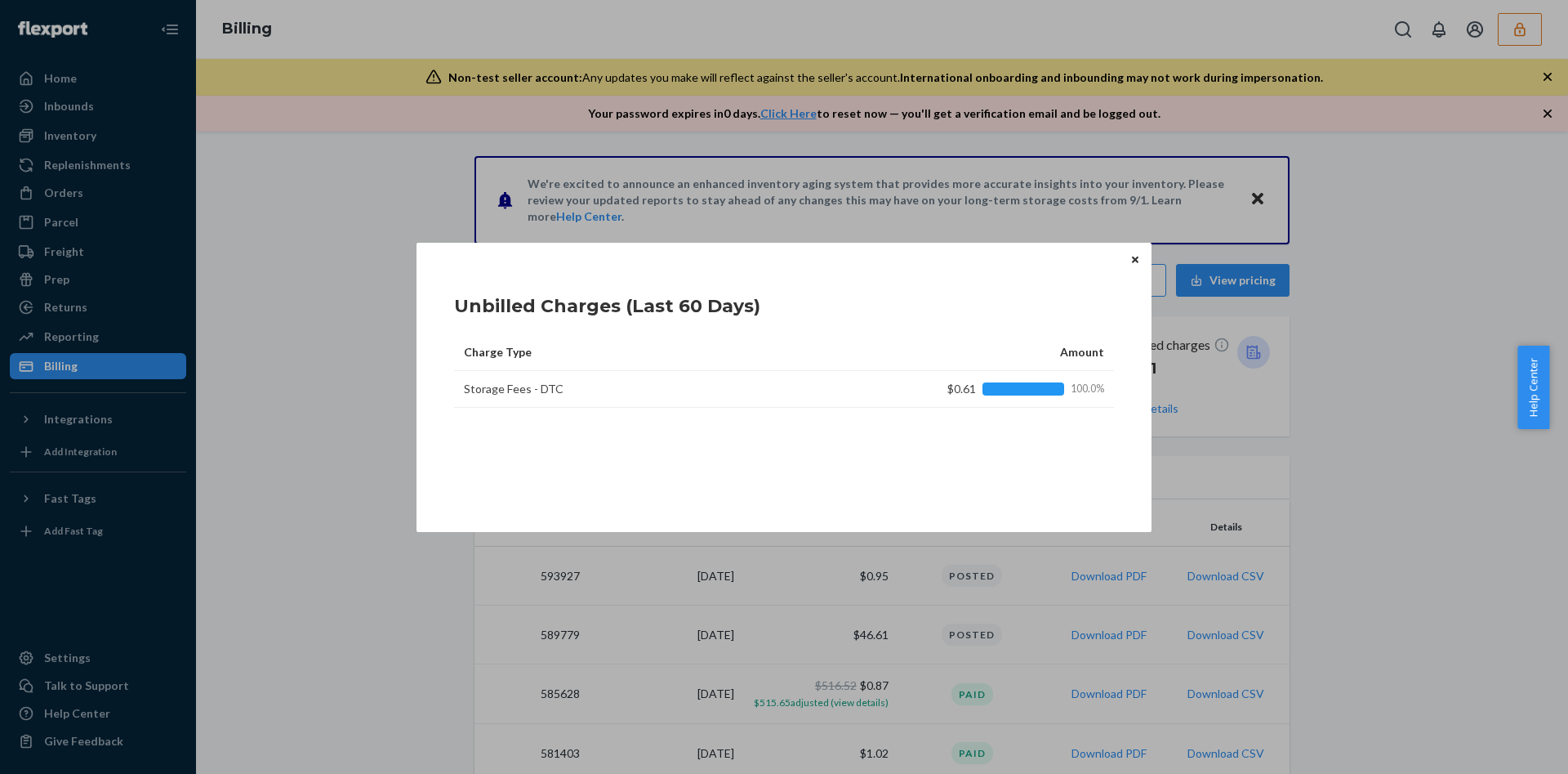
click at [1134, 253] on button "Close" at bounding box center [1135, 259] width 16 height 18
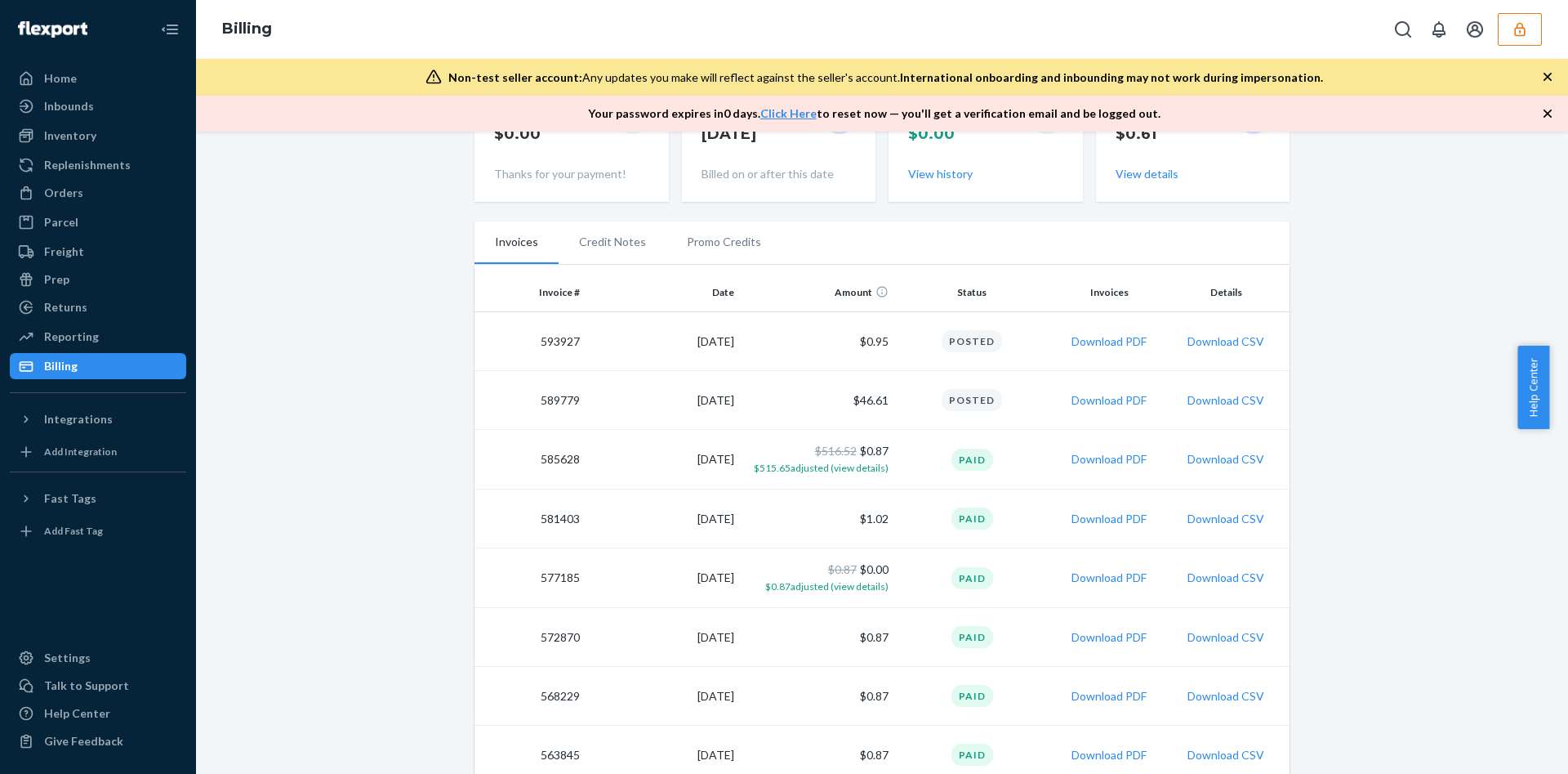
scroll to position [239, 0]
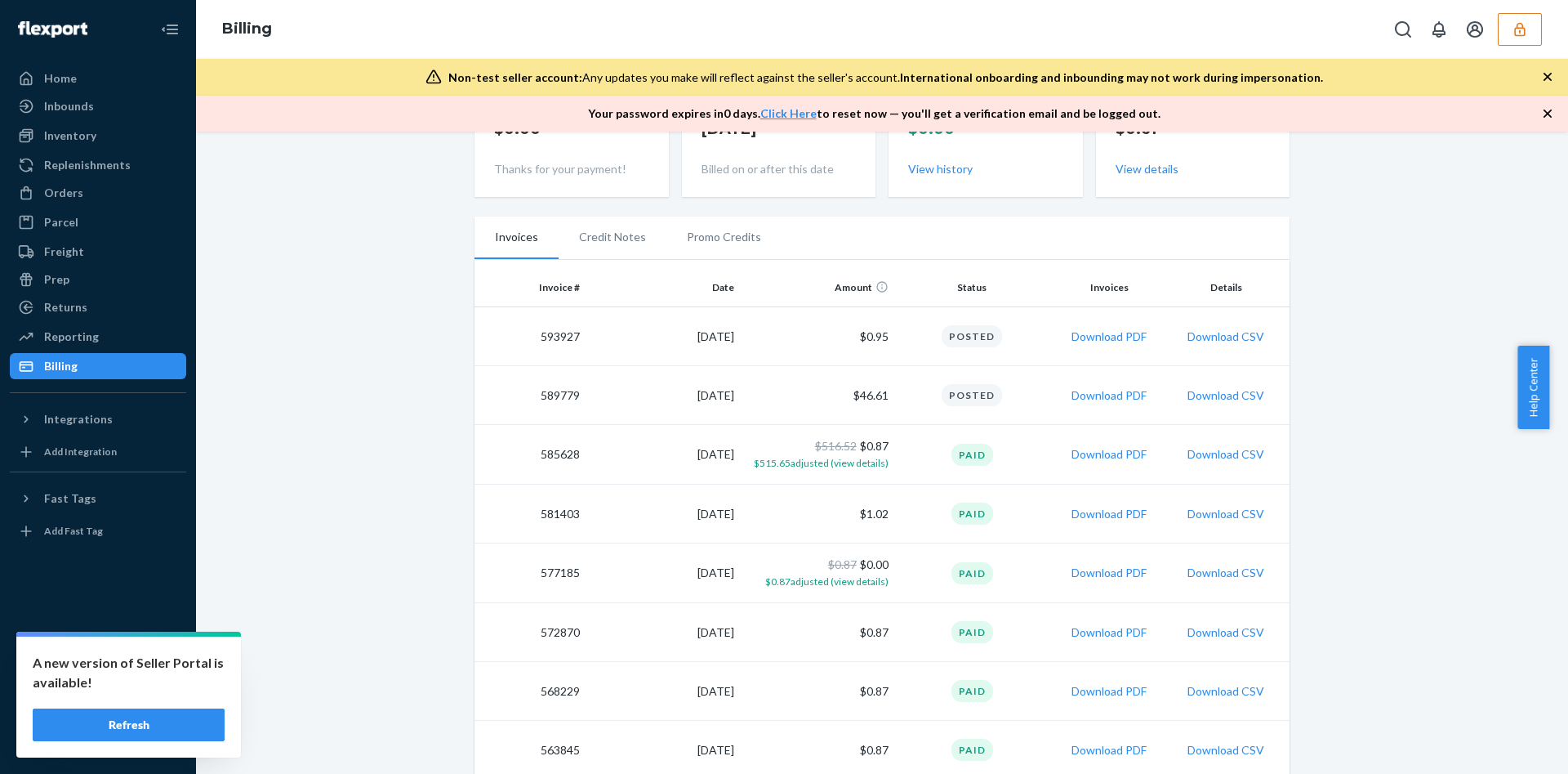
click at [1514, 17] on button "button" at bounding box center [1520, 29] width 44 height 33
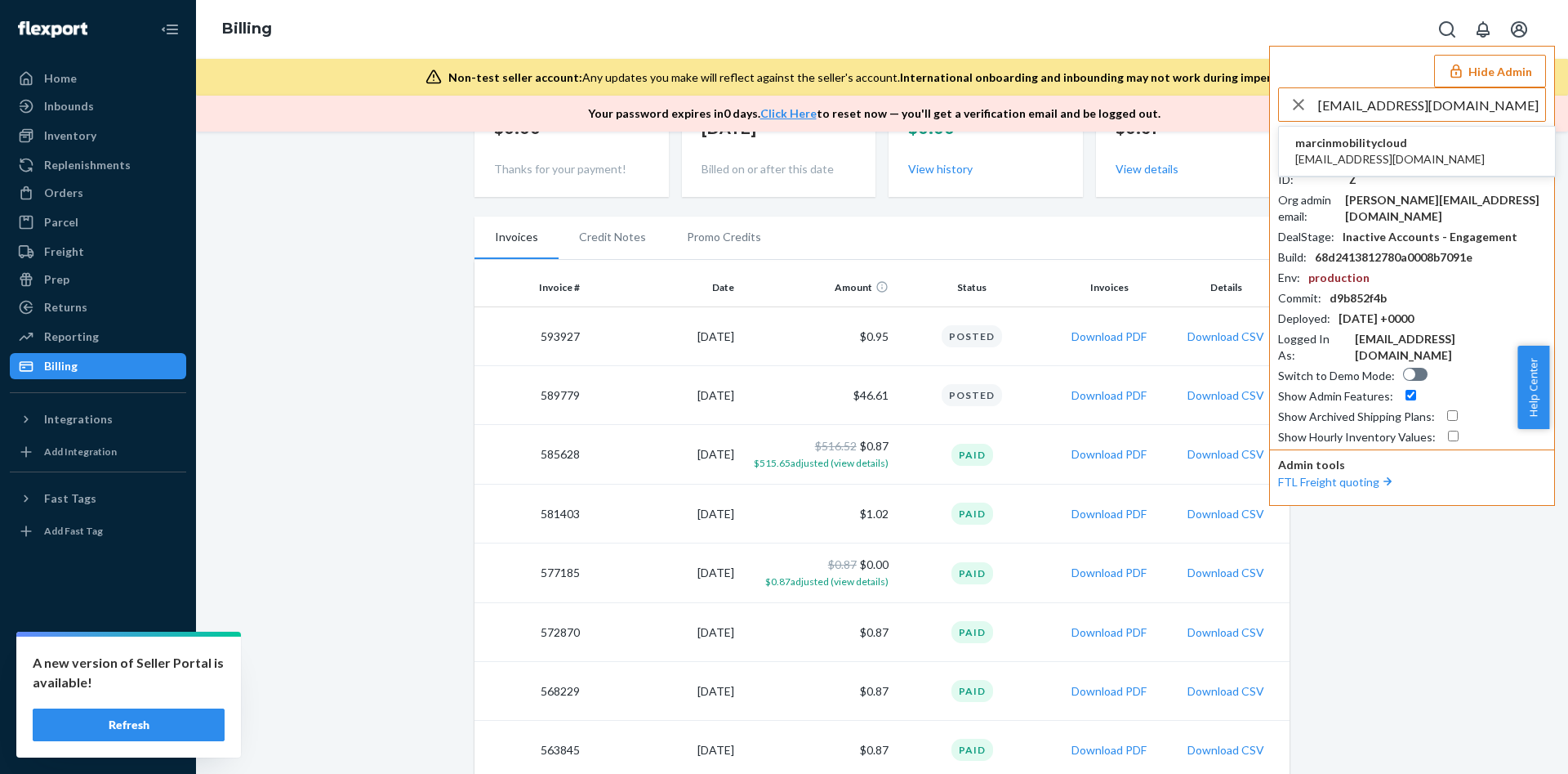
type input "[EMAIL_ADDRESS][DOMAIN_NAME]"
click at [1401, 161] on span "[EMAIL_ADDRESS][DOMAIN_NAME]" at bounding box center [1390, 160] width 190 height 16
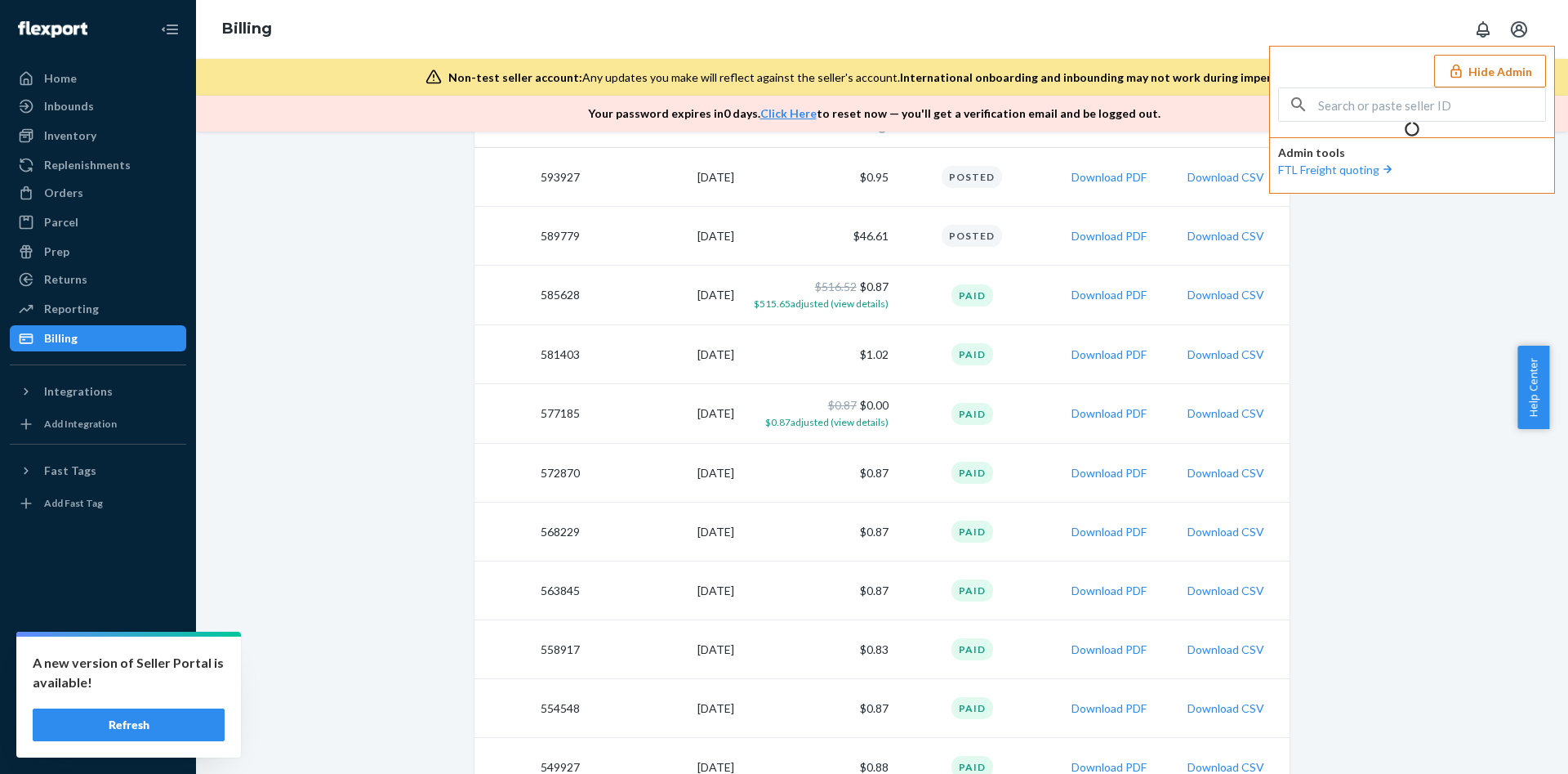
scroll to position [132, 0]
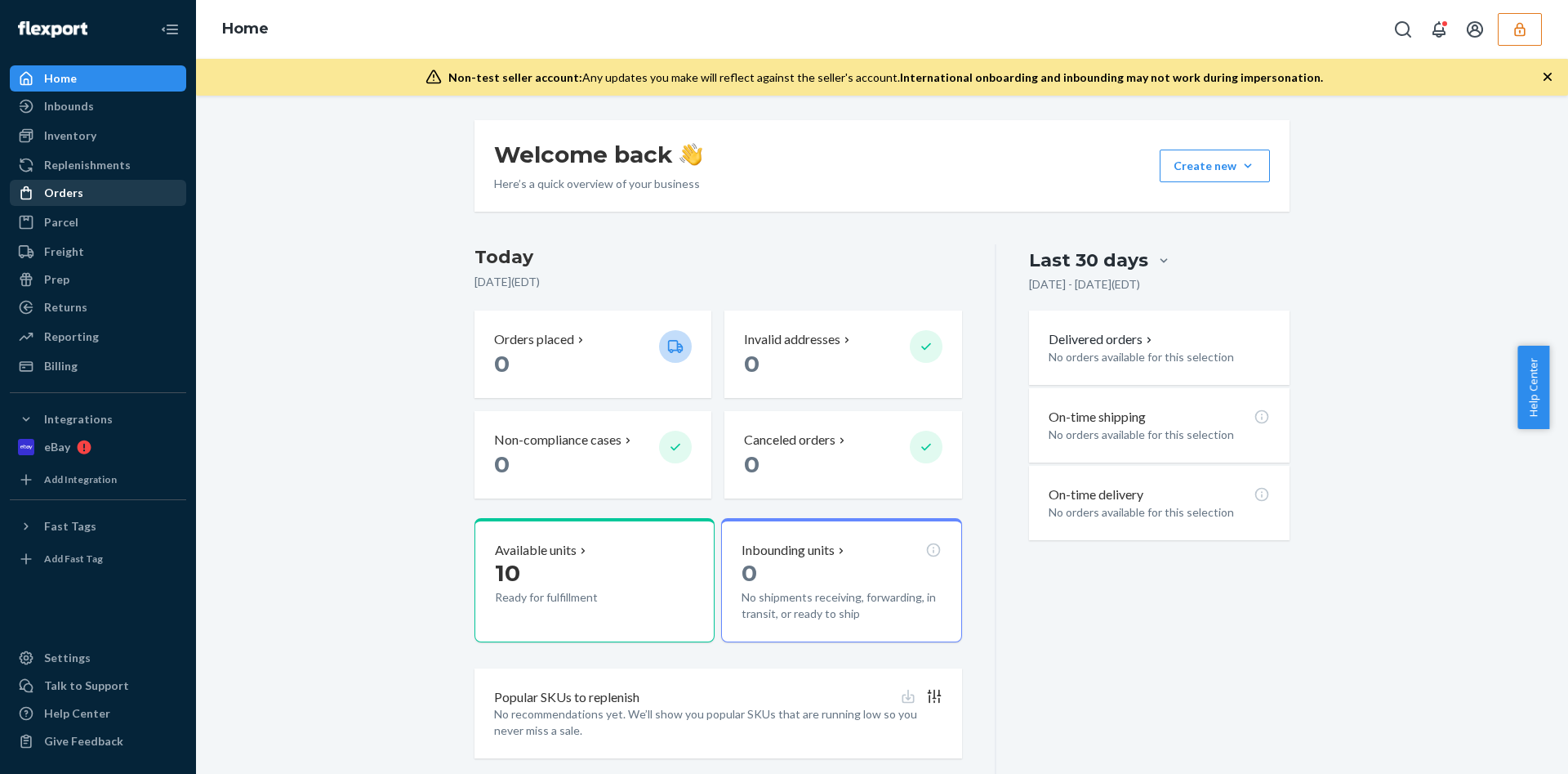
click at [104, 190] on div "Orders" at bounding box center [98, 193] width 174 height 23
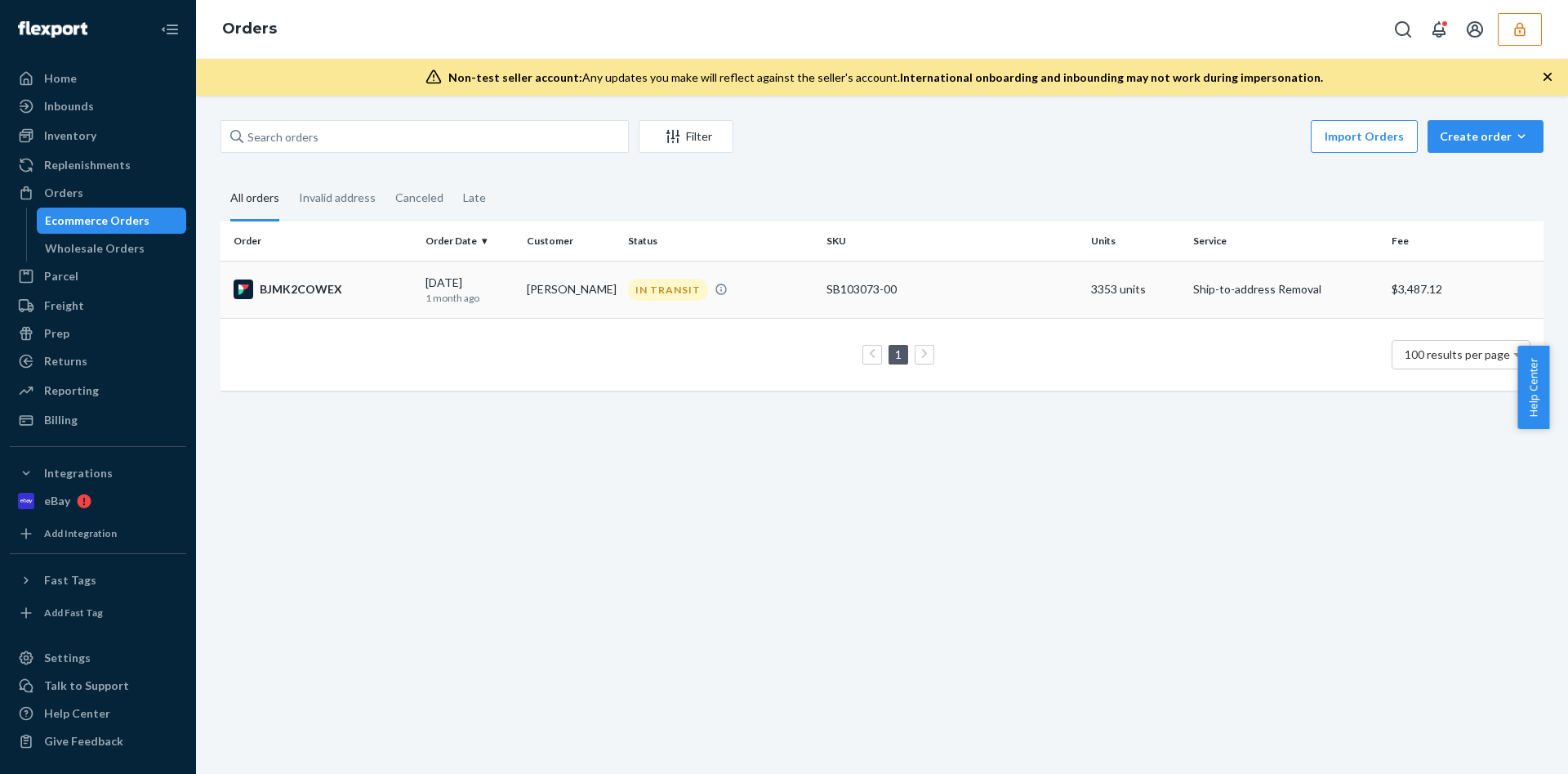
click at [506, 294] on p "1 month ago" at bounding box center [470, 298] width 88 height 14
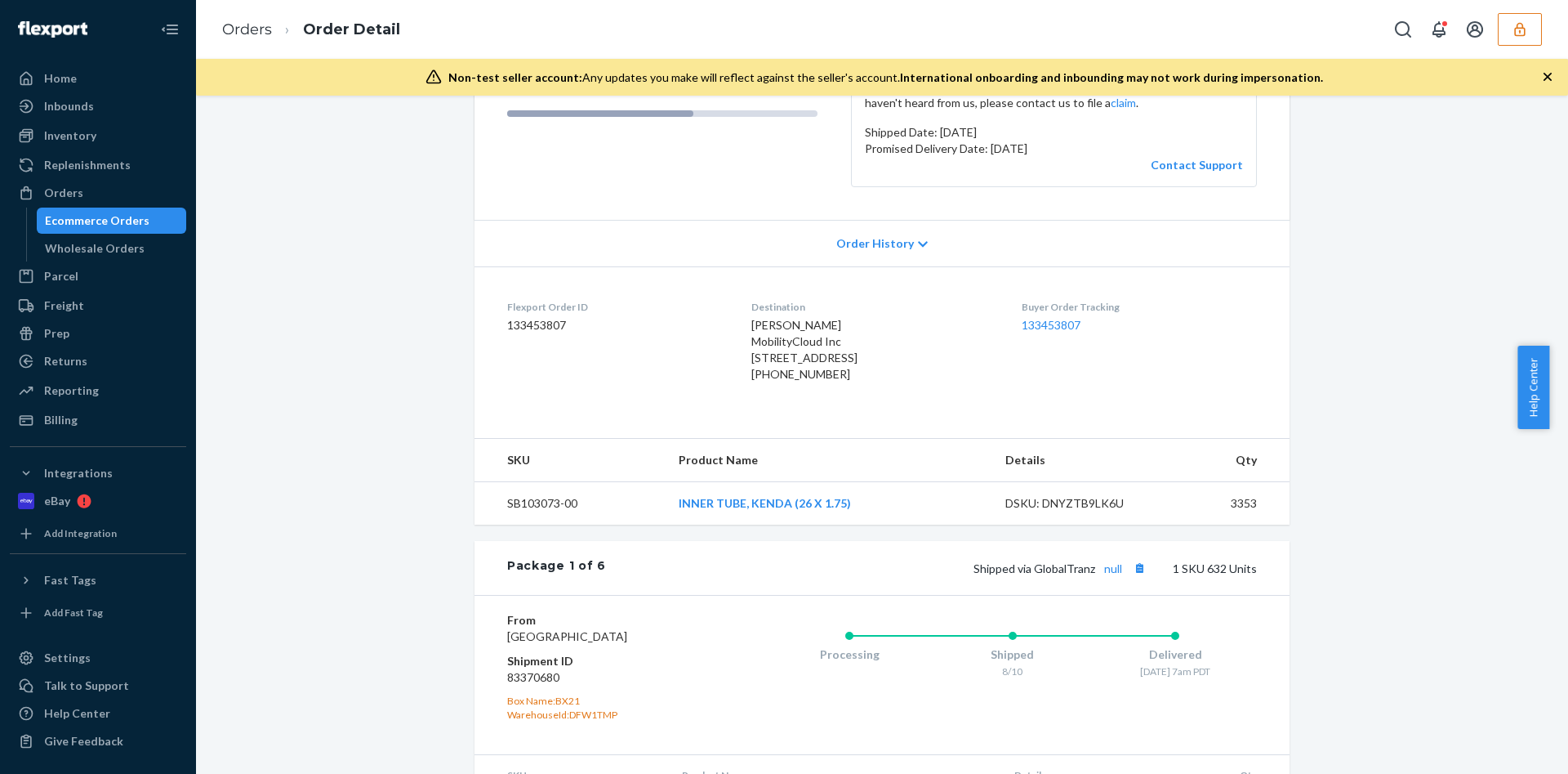
scroll to position [252, 0]
click at [802, 243] on div "Order History" at bounding box center [882, 240] width 815 height 47
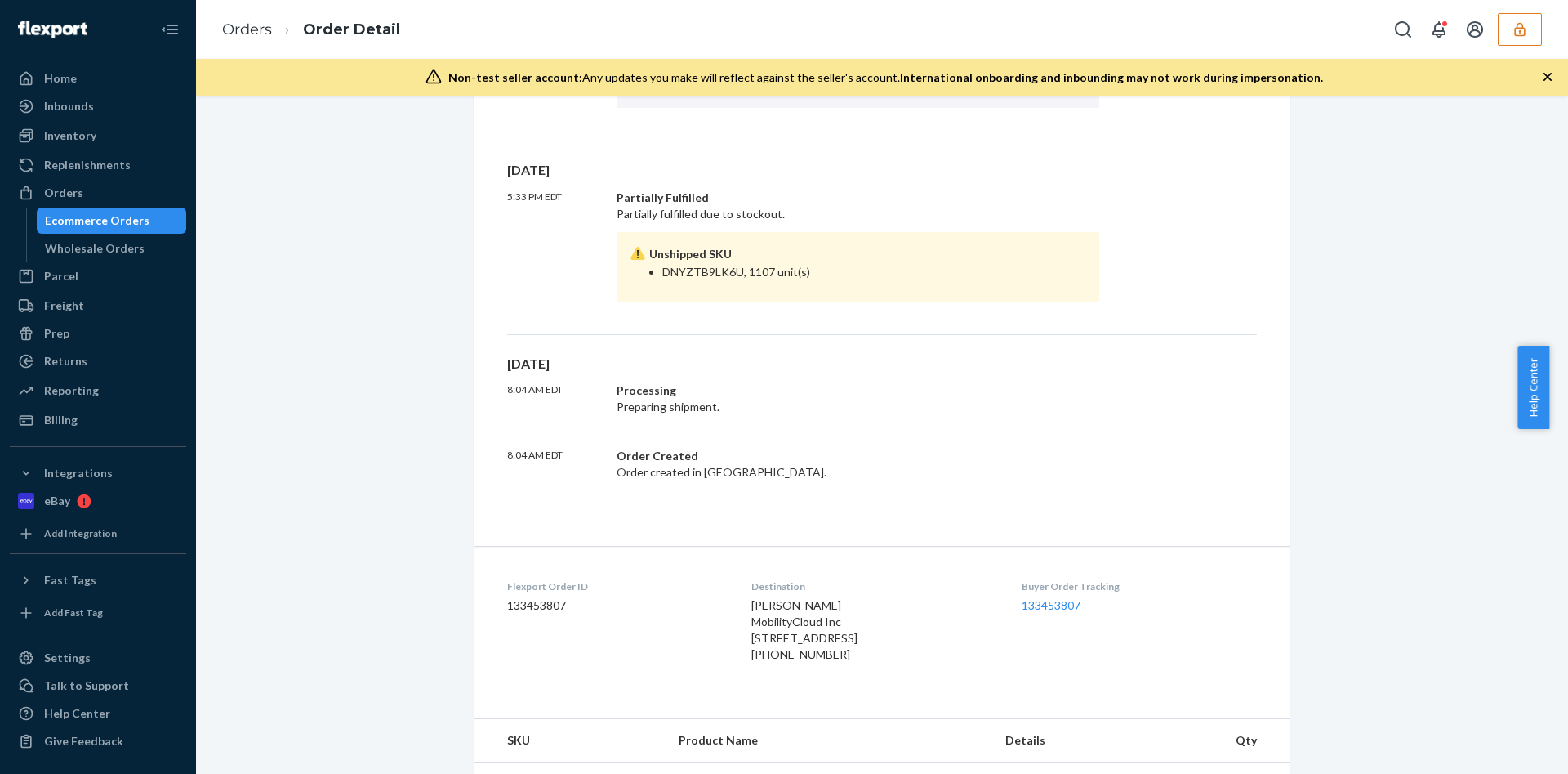
scroll to position [685, 0]
drag, startPoint x: 593, startPoint y: 323, endPoint x: 595, endPoint y: 302, distance: 21.1
click at [595, 302] on div "[DATE] 5:33 PM EDT Partially Fulfilled Partially fulfilled due to stockout. Uns…" at bounding box center [883, 241] width 750 height 174
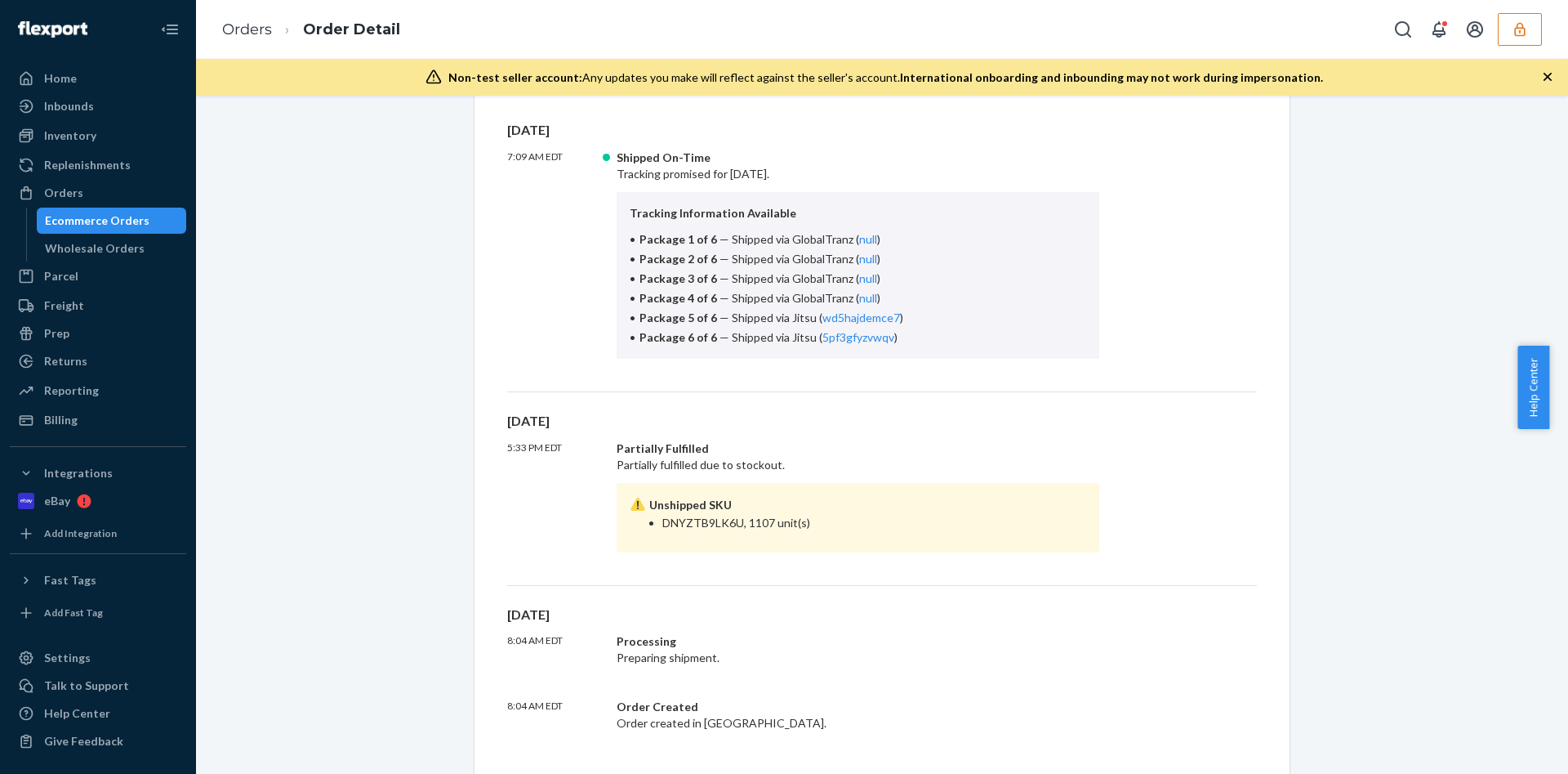
scroll to position [448, 0]
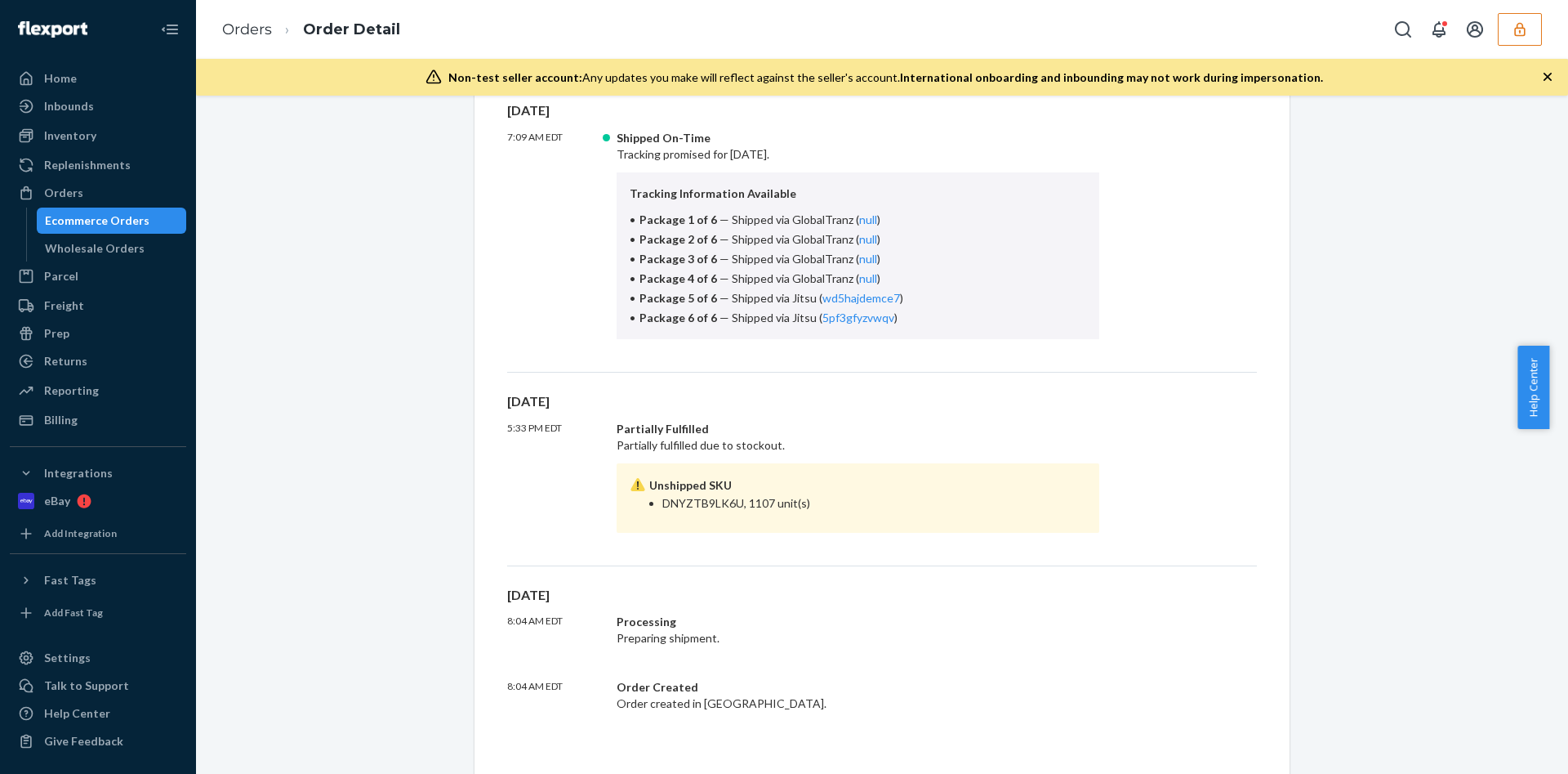
click at [694, 502] on li "DNYZTB9LK6U, 1107 unit(s)" at bounding box center [874, 503] width 424 height 16
copy li "DNYZTB9LK6U"
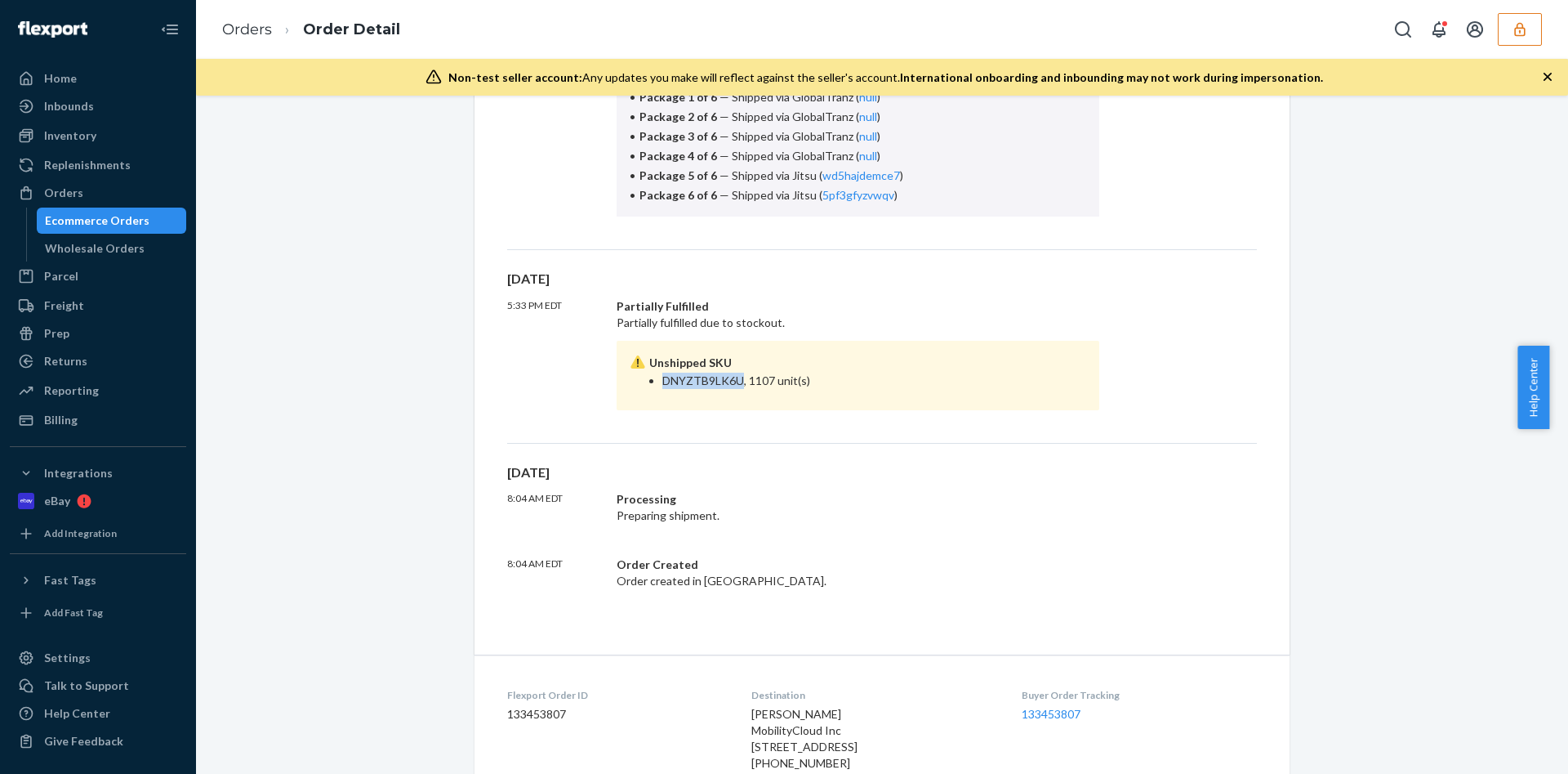
scroll to position [858, 0]
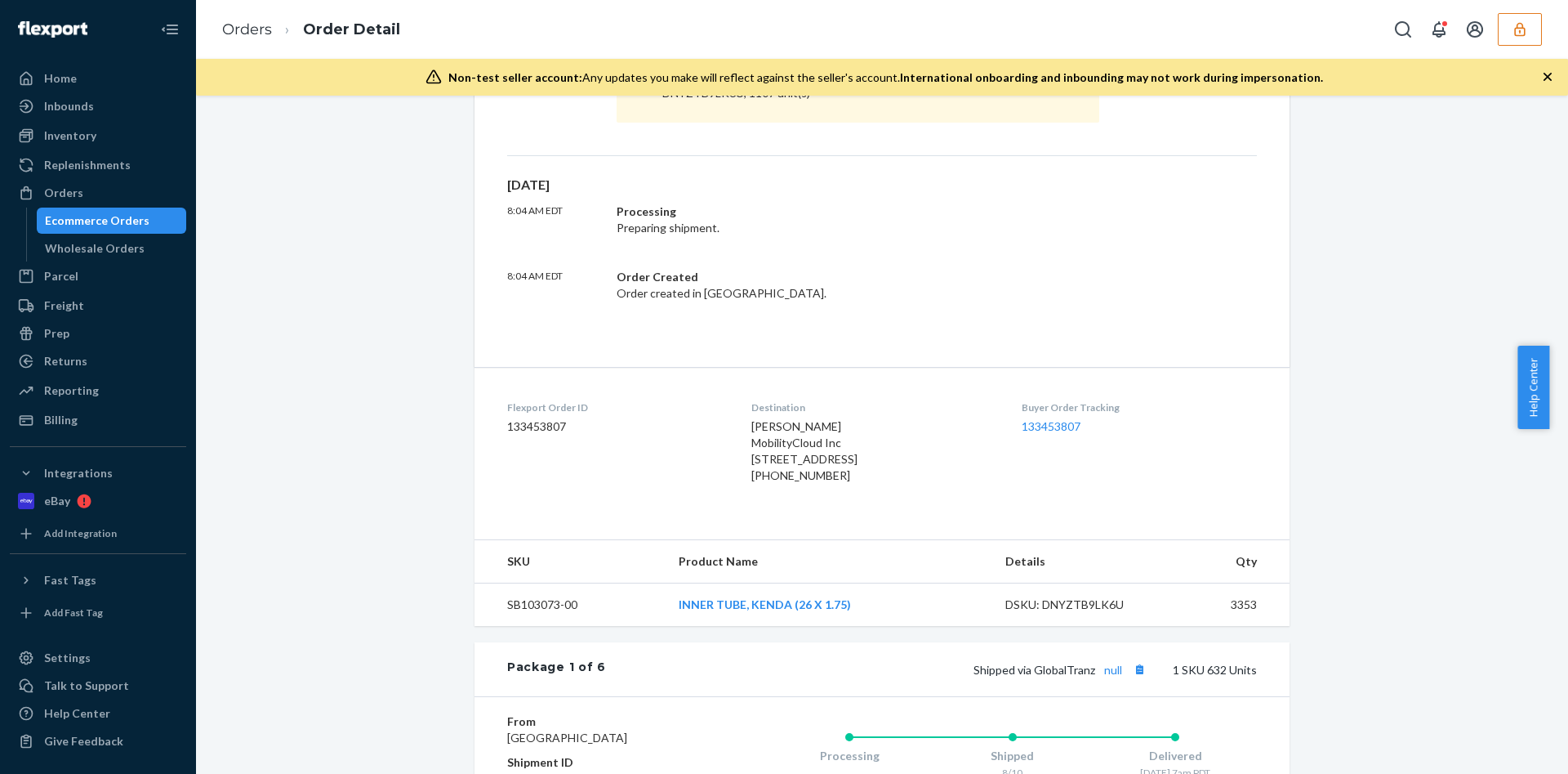
click at [1145, 394] on dl "Flexport Order ID 133453807 Destination John Tully MobilityCloud Inc 2625 Lime …" at bounding box center [882, 445] width 815 height 156
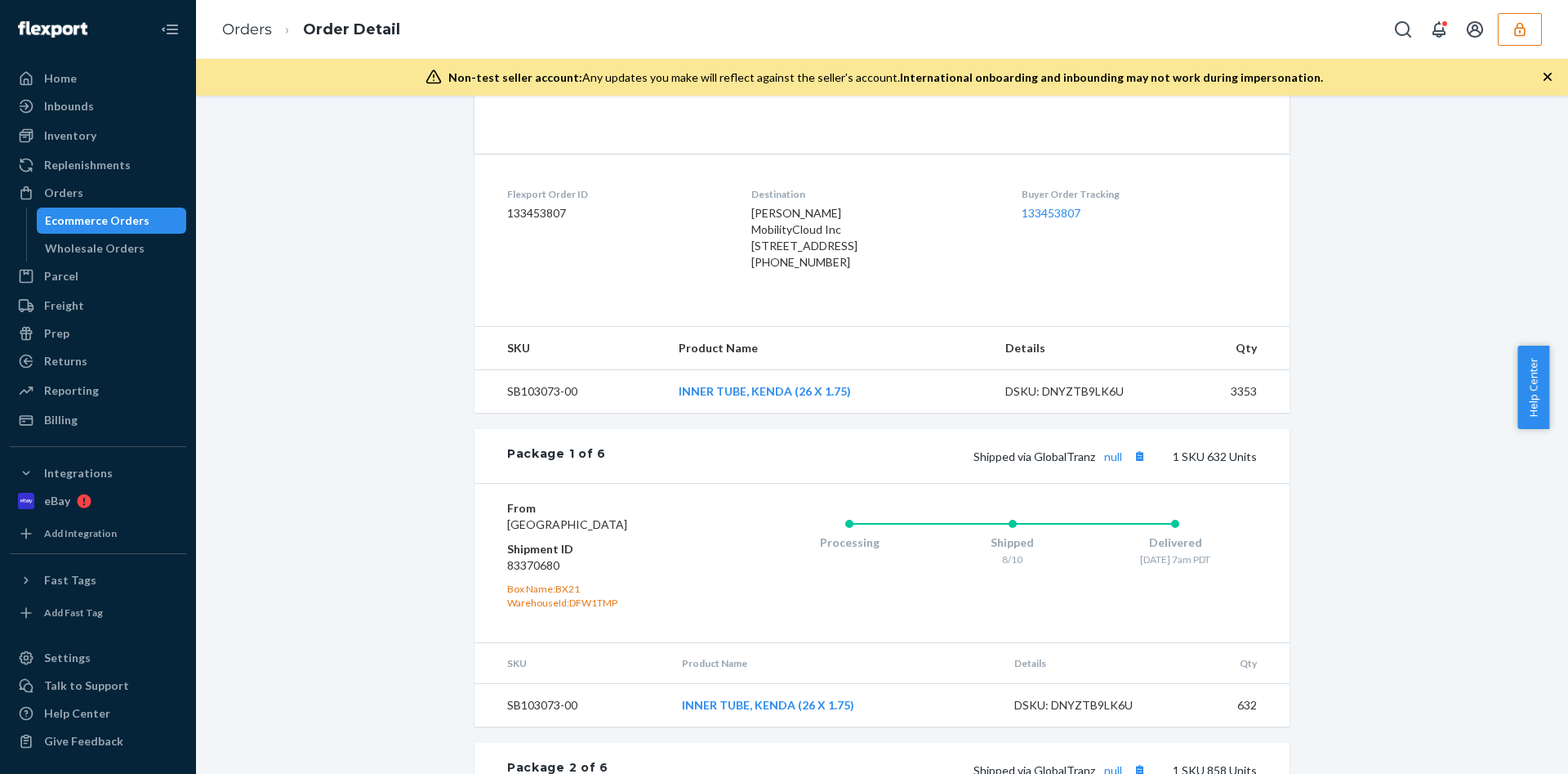
scroll to position [980, 0]
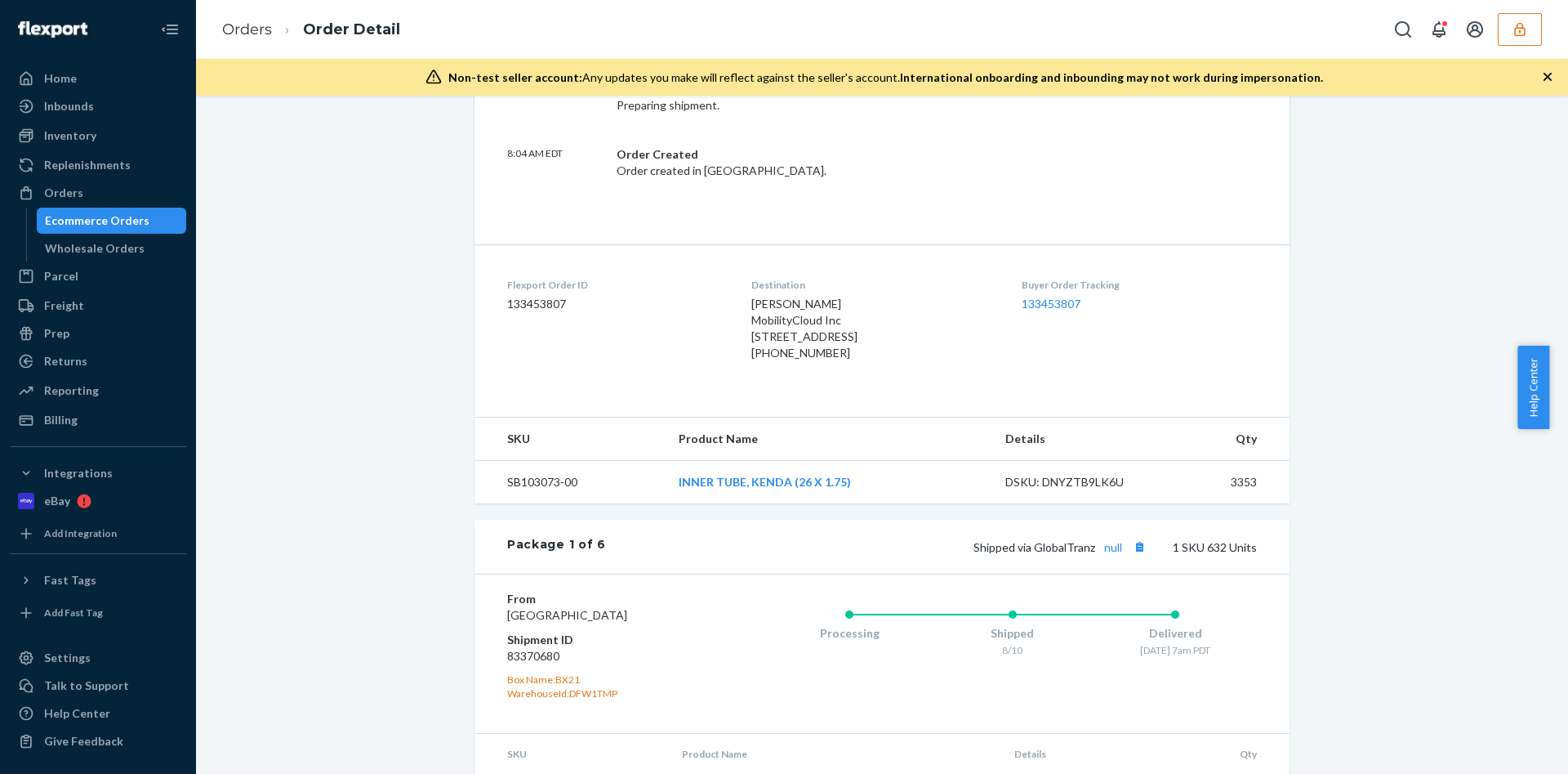
click at [523, 303] on dd "133453807" at bounding box center [616, 303] width 218 height 16
click at [525, 303] on dd "133453807" at bounding box center [616, 303] width 218 height 16
copy dd "133453807"
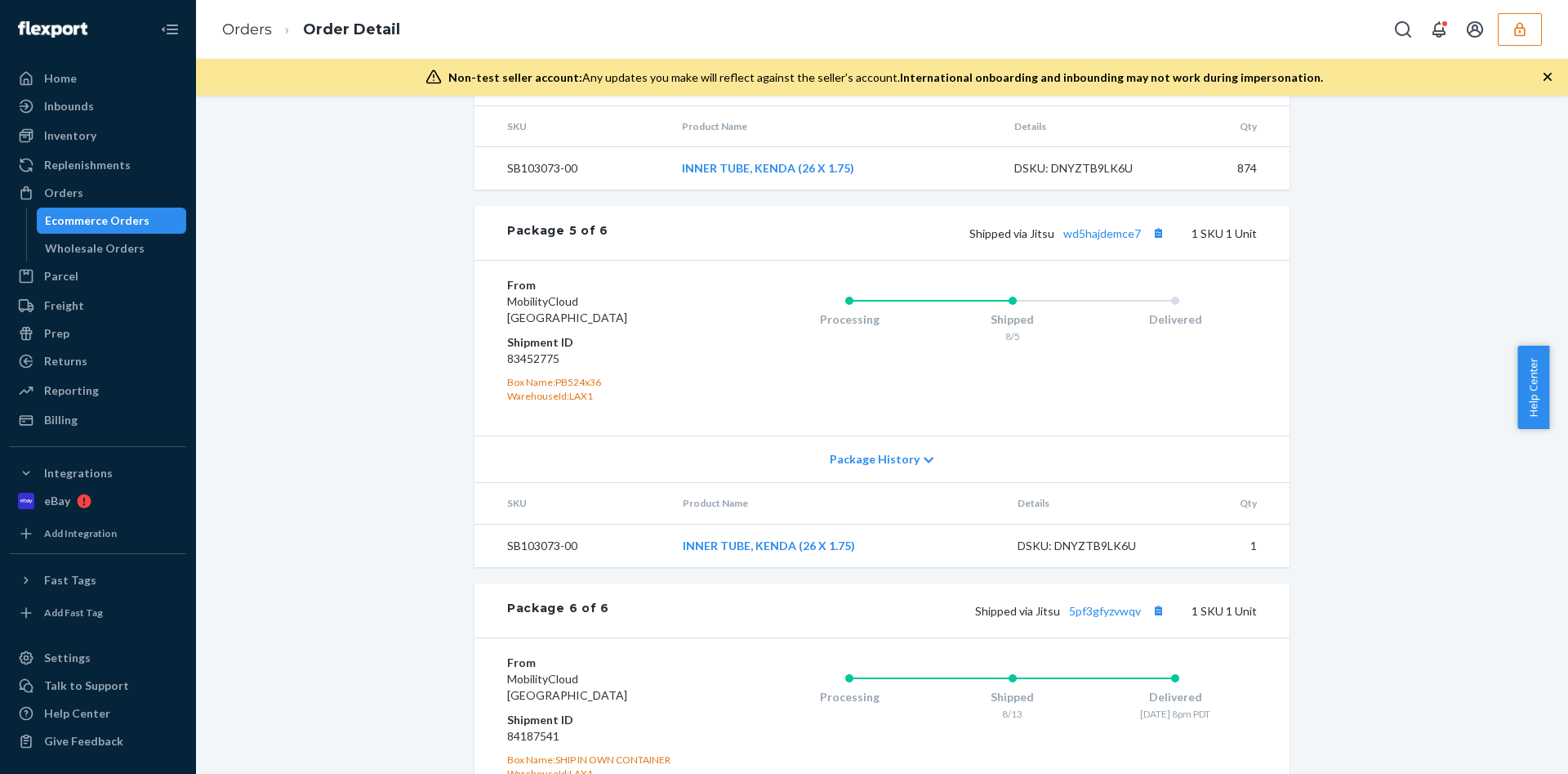
scroll to position [2573, 0]
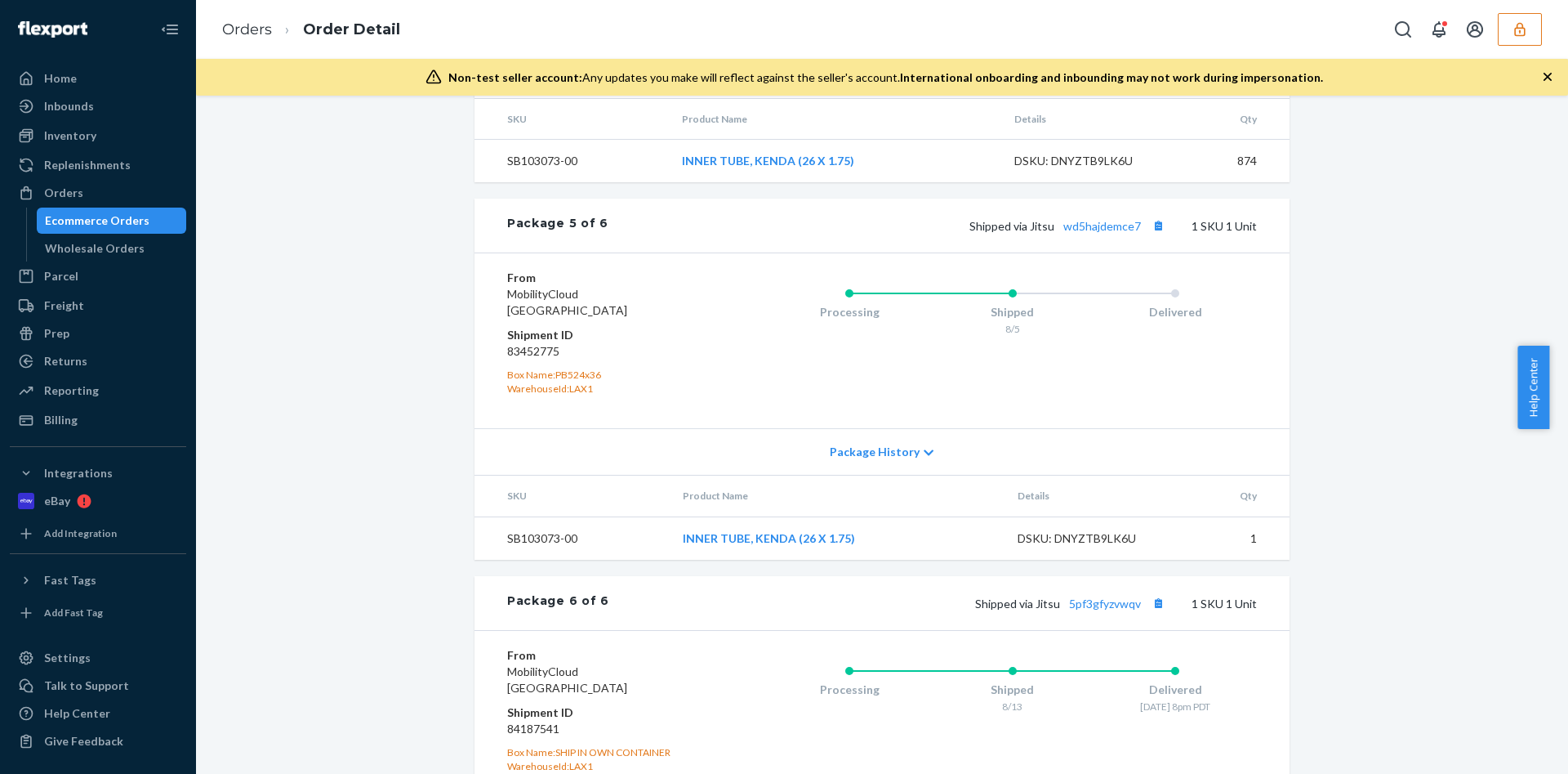
click at [843, 460] on span "Package History" at bounding box center [875, 452] width 90 height 16
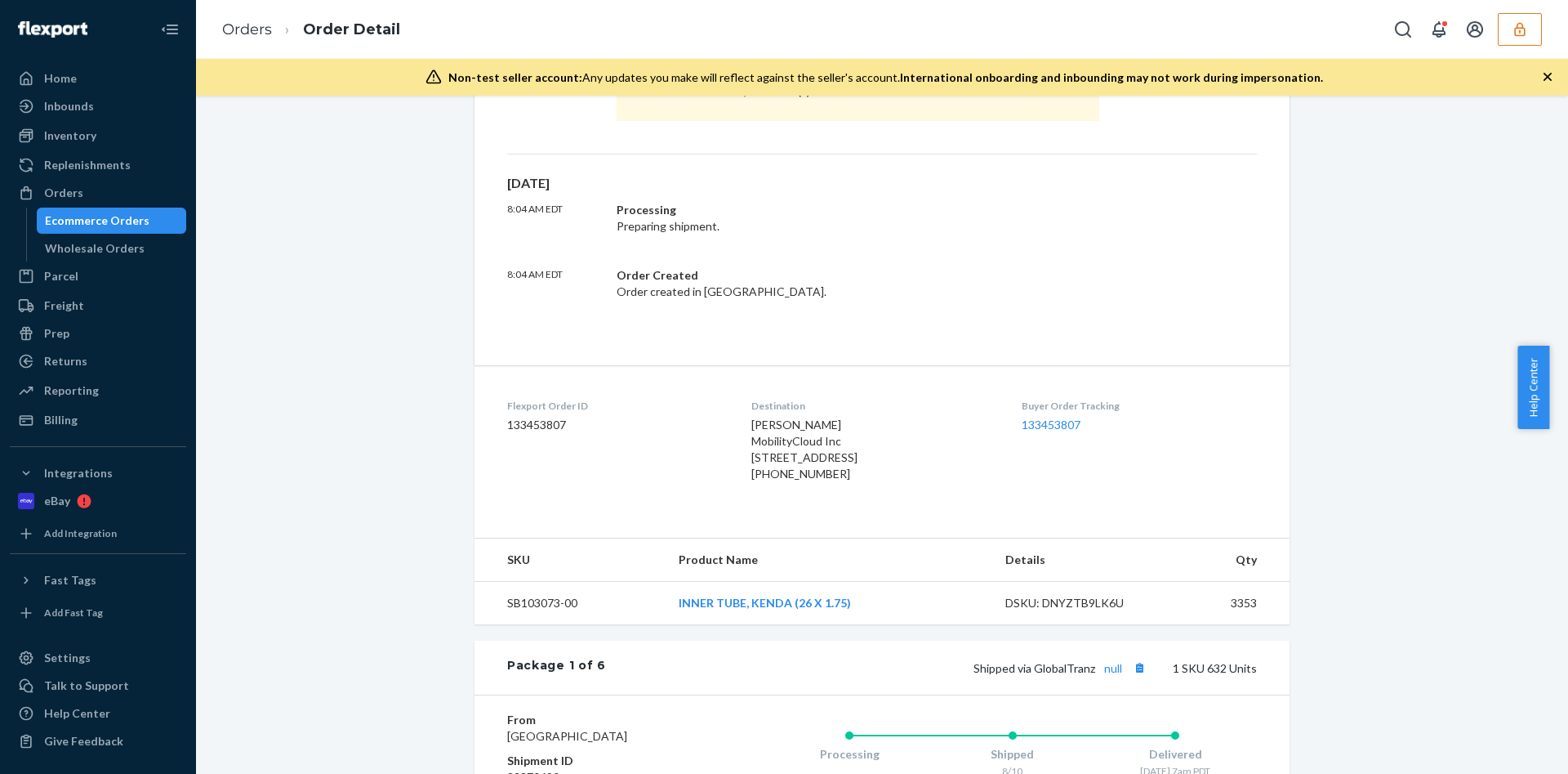
scroll to position [998, 0]
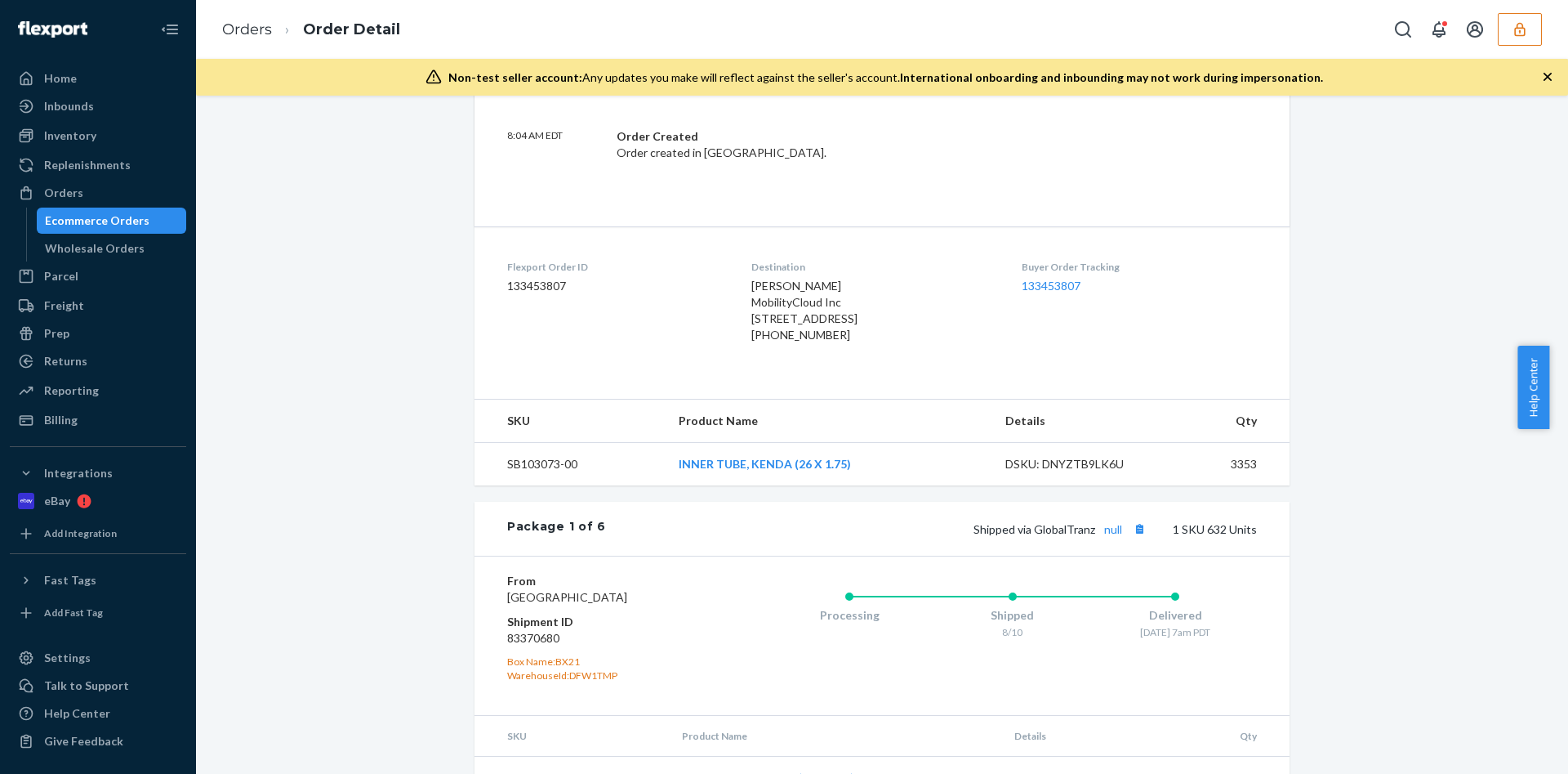
click at [860, 381] on dl "Flexport Order ID 133453807 Destination John Tully MobilityCloud Inc 2625 Lime …" at bounding box center [882, 304] width 815 height 156
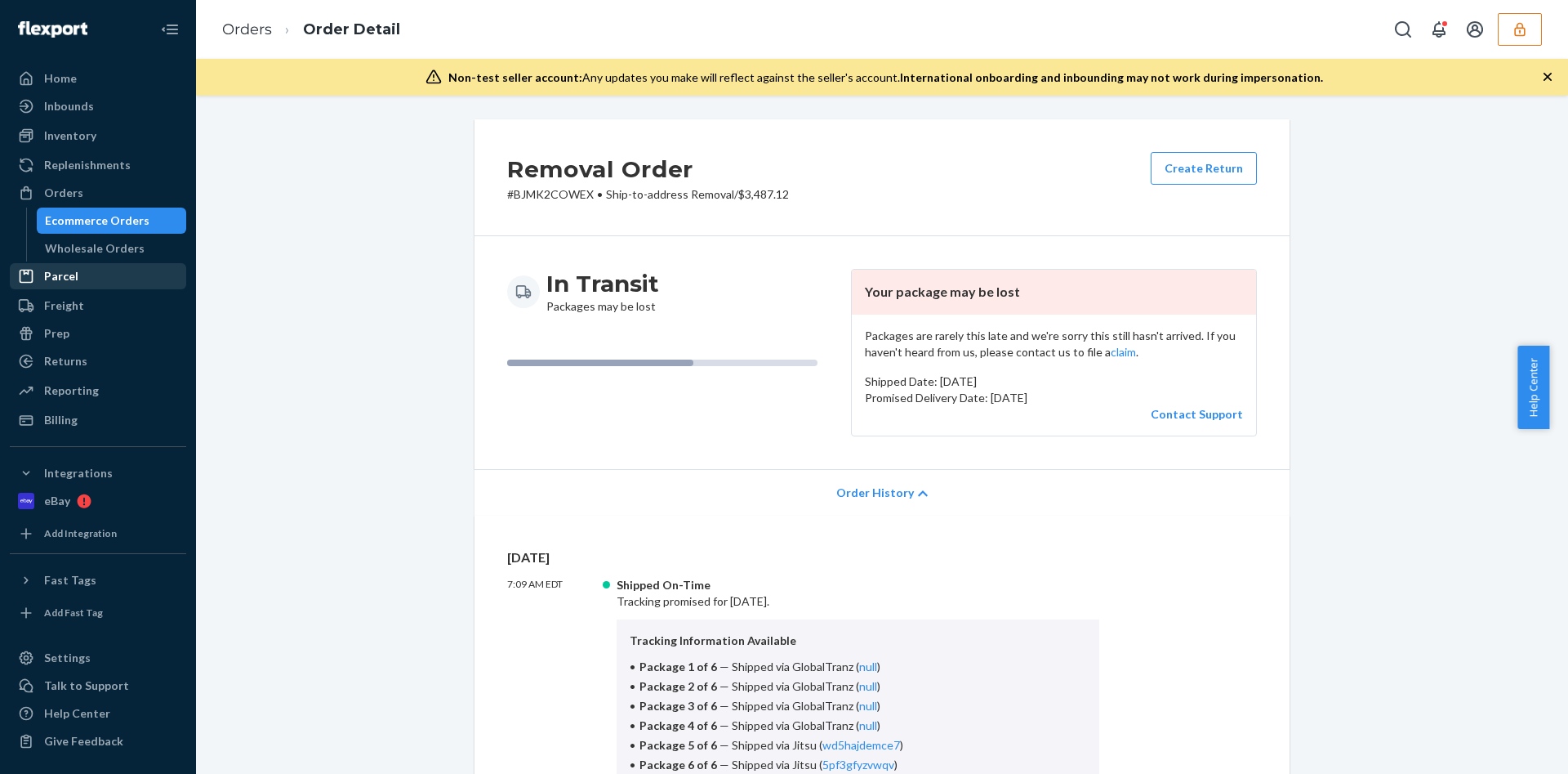
scroll to position [0, 0]
drag, startPoint x: 99, startPoint y: 124, endPoint x: 158, endPoint y: 143, distance: 62.0
click at [99, 124] on div "Inventory" at bounding box center [98, 135] width 174 height 23
